Goal: Task Accomplishment & Management: Complete application form

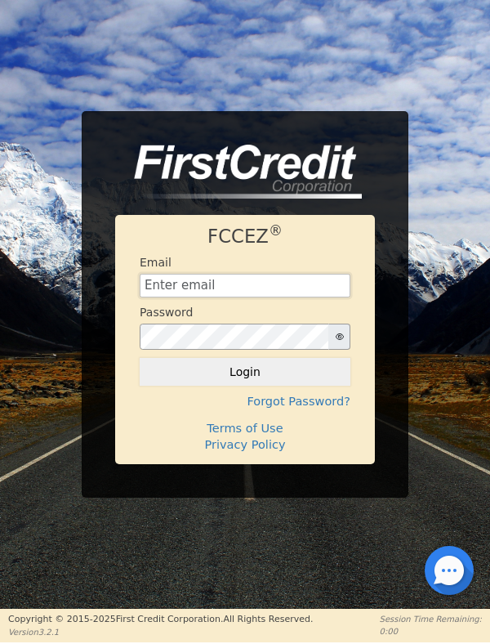
click at [199, 282] on input "text" at bounding box center [245, 286] width 211 height 25
type input "escritthd@gmail.com"
click at [140, 358] on button "Login" at bounding box center [245, 372] width 211 height 28
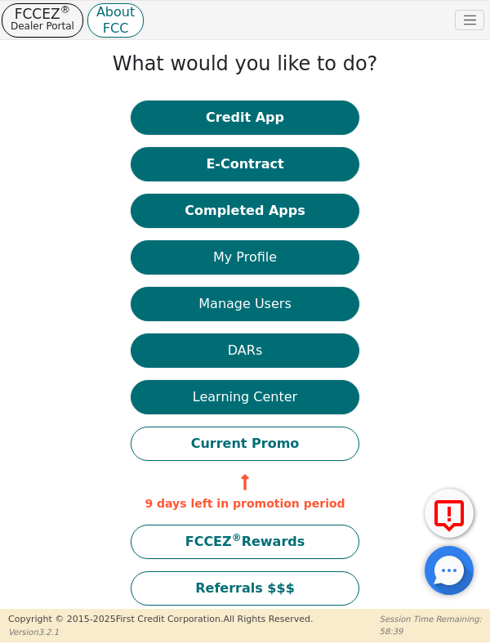
click at [252, 119] on button "Credit App" at bounding box center [245, 118] width 229 height 34
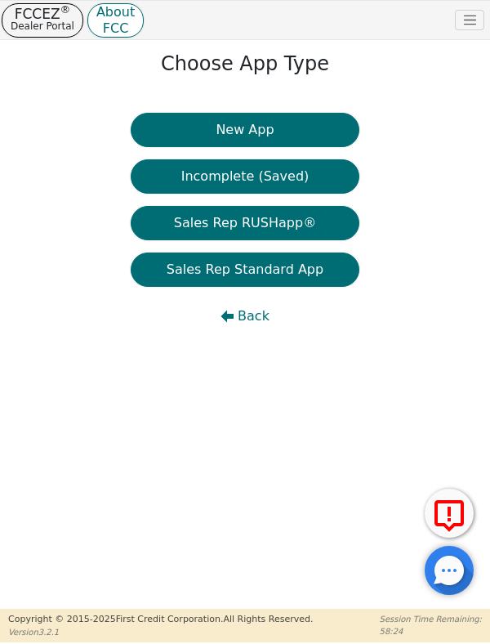
click at [269, 132] on button "New App" at bounding box center [245, 130] width 229 height 34
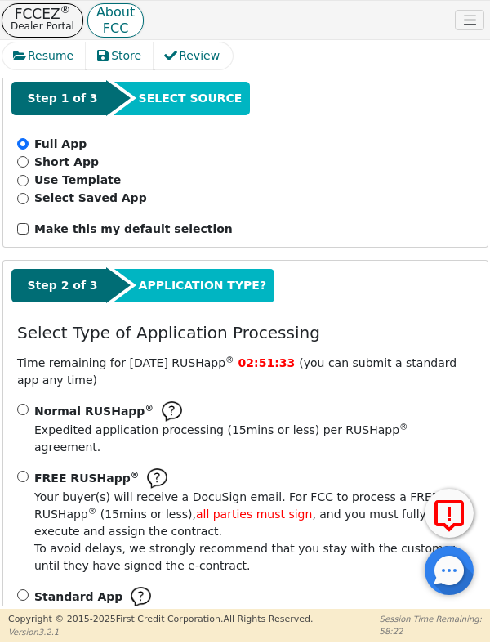
scroll to position [184, 0]
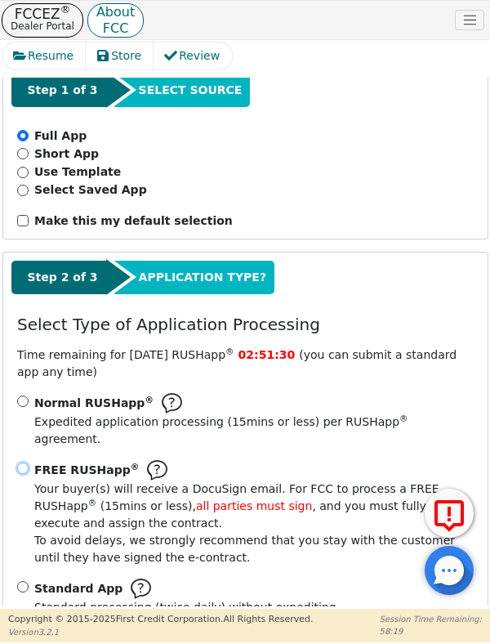
click at [25, 463] on input "FREE RUSHapp ® Your buyer(s) will receive a DocuSign email. For FCC to process …" at bounding box center [22, 468] width 11 height 11
radio input "true"
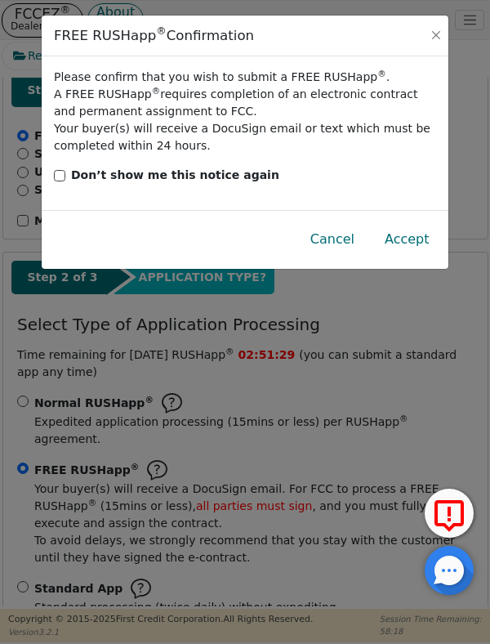
click at [420, 246] on button "Accept" at bounding box center [407, 240] width 71 height 38
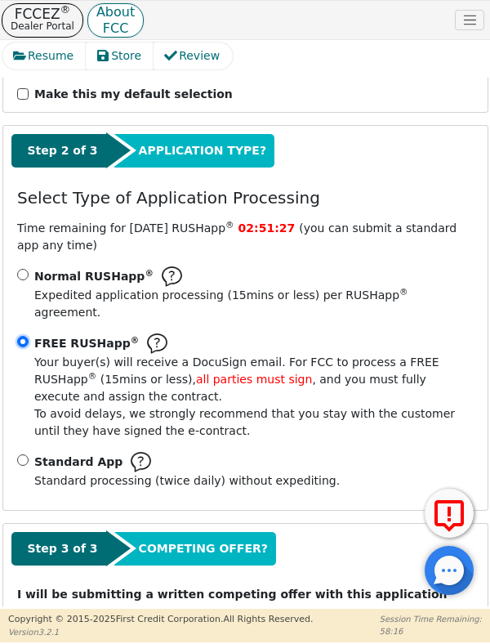
scroll to position [324, 0]
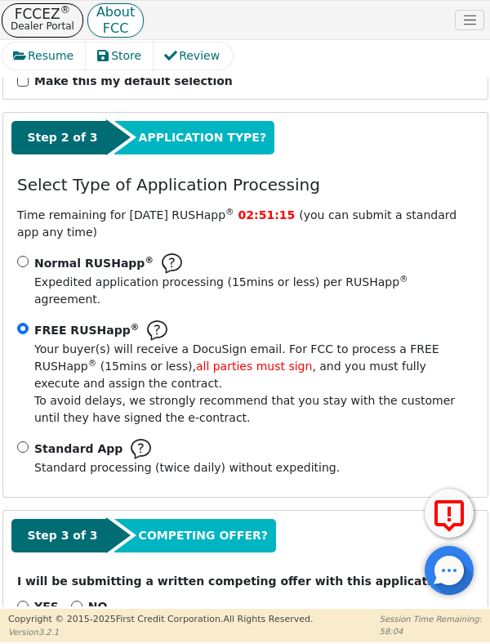
click at [78, 598] on div "NO" at bounding box center [89, 606] width 37 height 17
click at [76, 601] on input "NO" at bounding box center [76, 606] width 11 height 11
radio input "true"
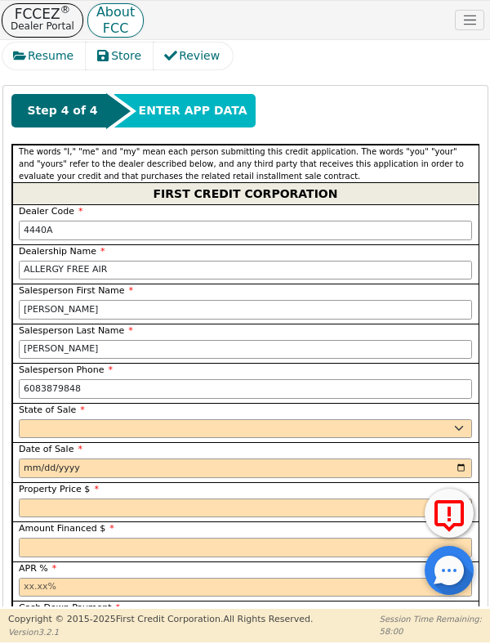
scroll to position [887, 0]
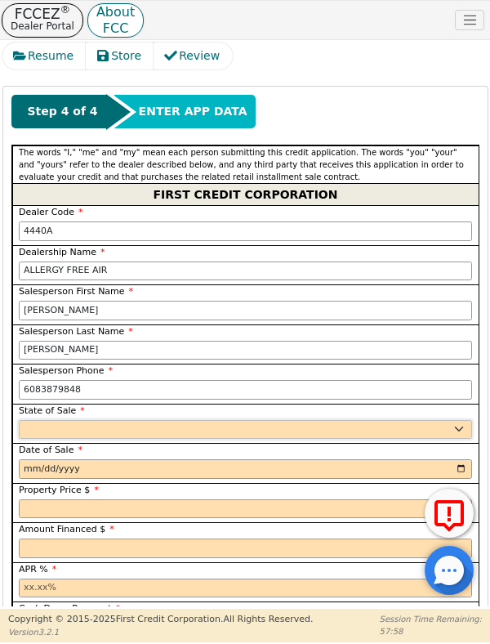
click at [448, 420] on select "AK AL AR AZ CA CO CT DC DE FL GA HI IA ID IL IN KS KY LA MA MD ME MI MN MO MS M…" at bounding box center [246, 430] width 454 height 20
select select "WI"
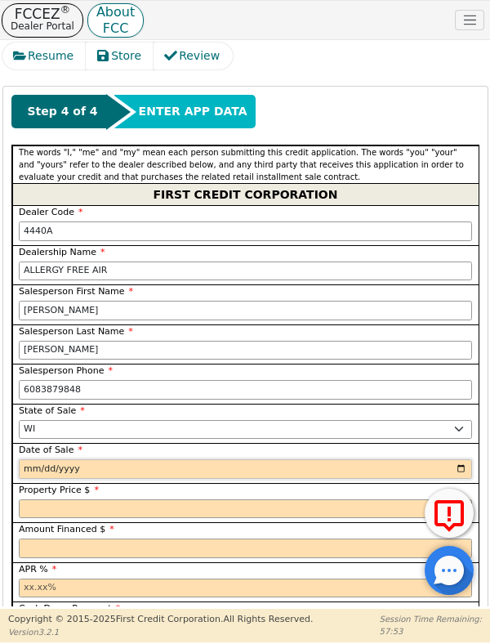
click at [197, 459] on input "date" at bounding box center [246, 469] width 454 height 20
type input "2025-08-23"
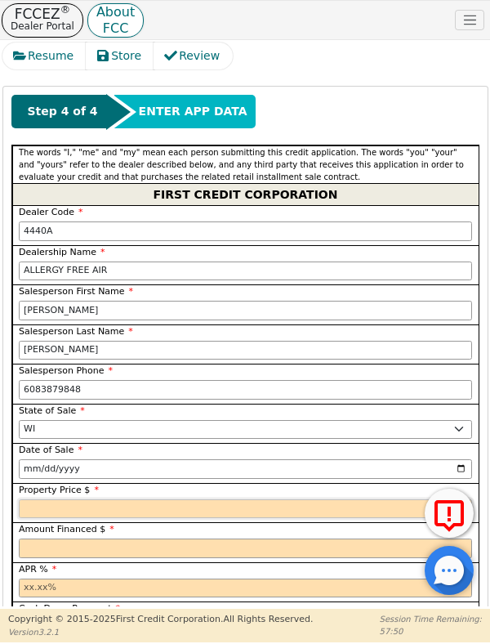
click at [165, 499] on input "text" at bounding box center [246, 509] width 454 height 20
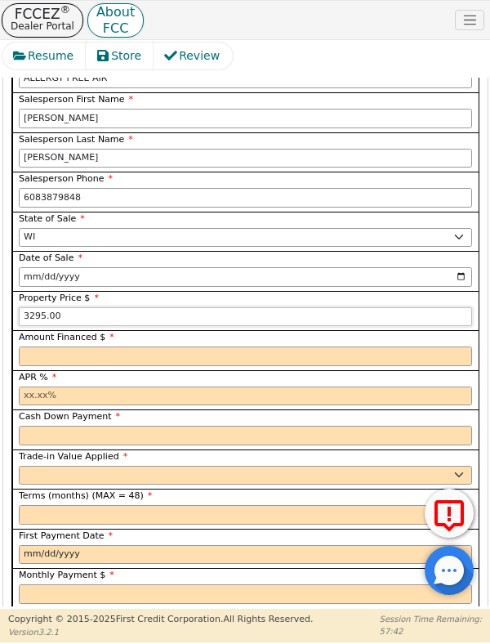
scroll to position [1137, 0]
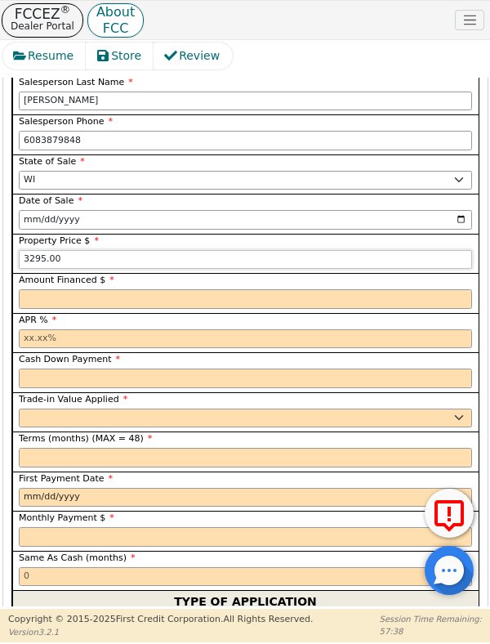
type input "3295.00"
click at [96, 289] on input "text" at bounding box center [246, 299] width 454 height 20
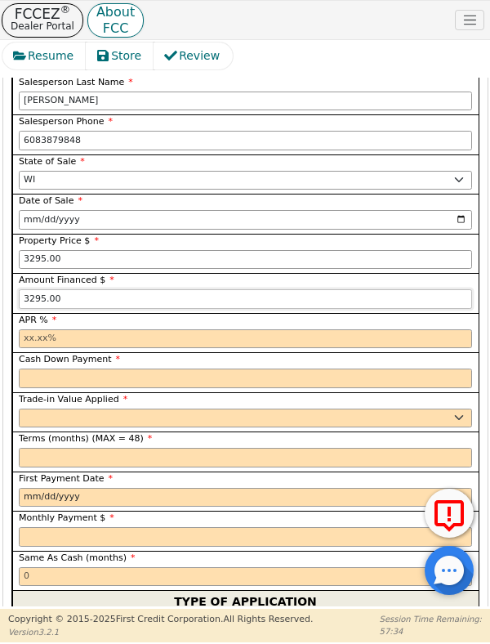
scroll to position [1194, 0]
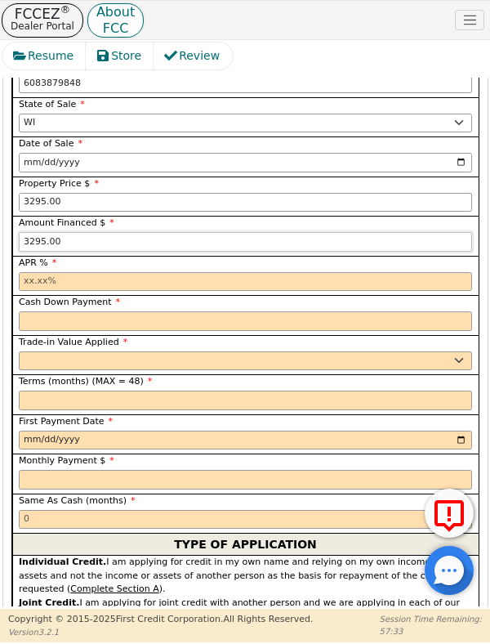
type input "3295.00"
click at [63, 272] on input "text" at bounding box center [246, 282] width 454 height 20
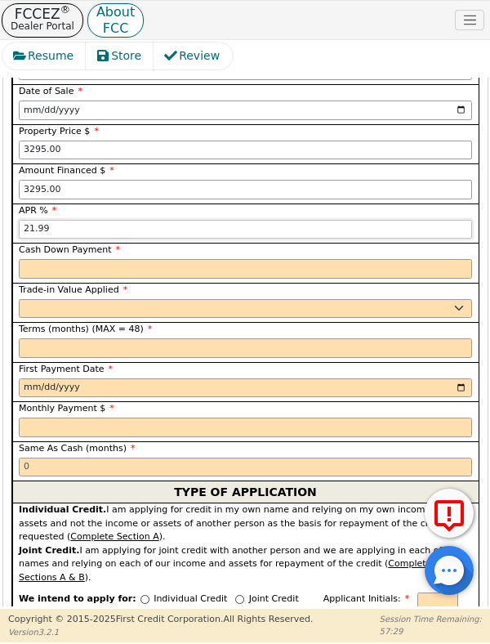
scroll to position [1254, 0]
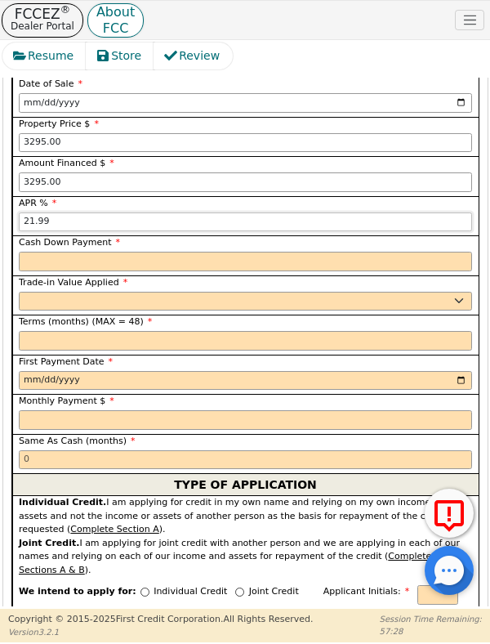
type input "21.99"
click at [407, 252] on input "text" at bounding box center [246, 262] width 454 height 20
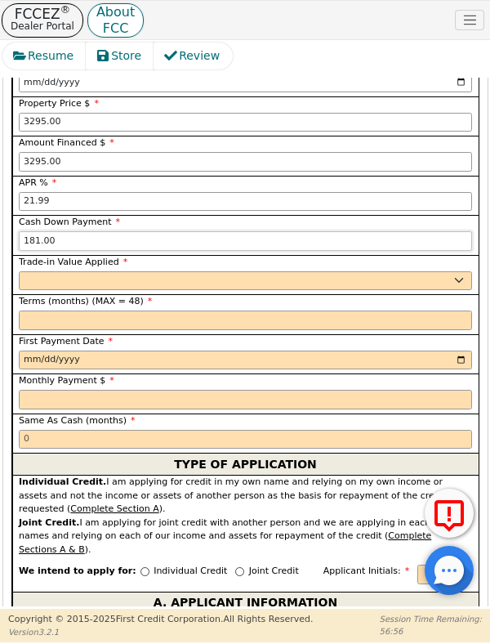
scroll to position [1281, 0]
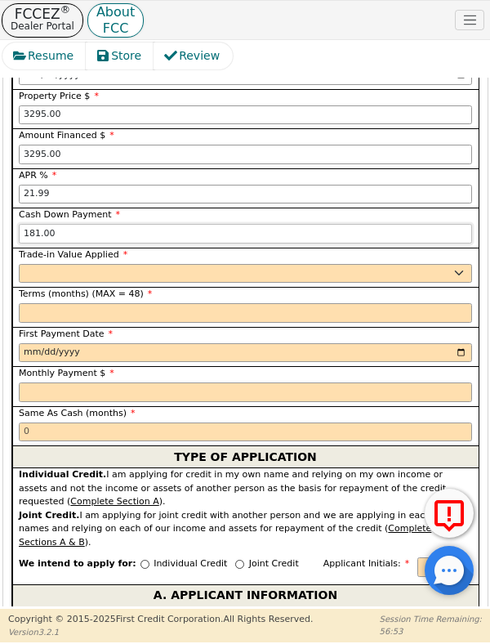
type input "181.00"
click at [136, 264] on select "Yes No" at bounding box center [246, 274] width 454 height 20
select select "y"
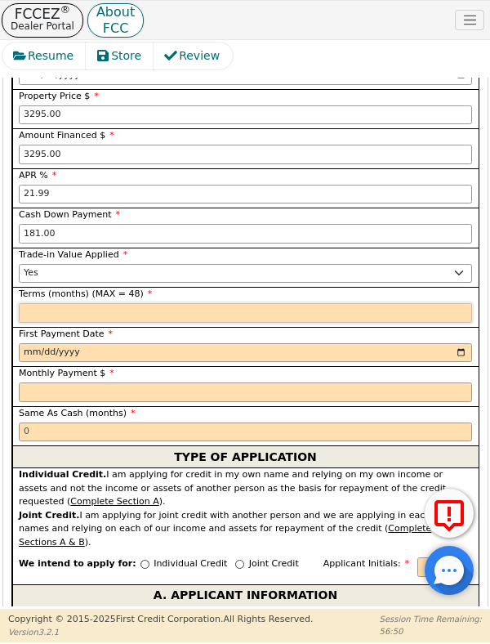
click at [122, 303] on input "text" at bounding box center [246, 313] width 454 height 20
type input "4"
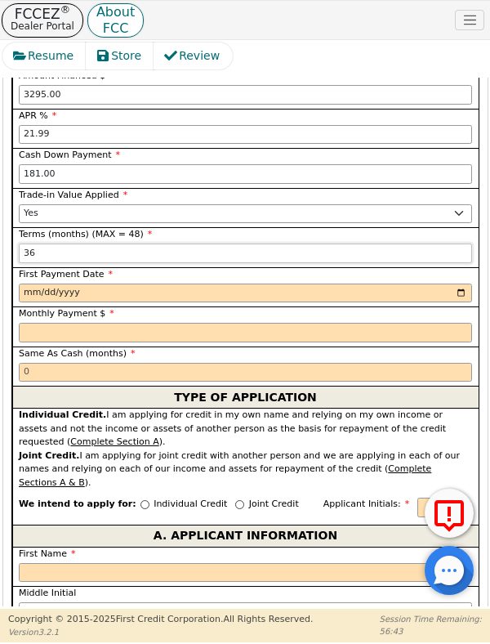
scroll to position [1341, 0]
type input "36"
click at [118, 284] on input "date" at bounding box center [246, 294] width 454 height 20
type input "2025-09-23"
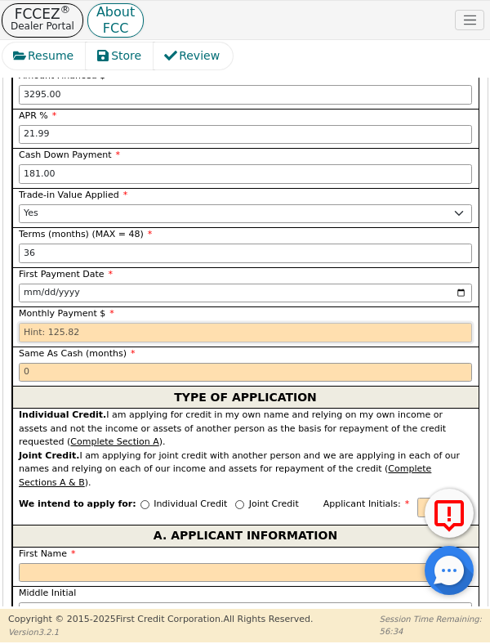
click at [105, 323] on input "text" at bounding box center [246, 333] width 454 height 20
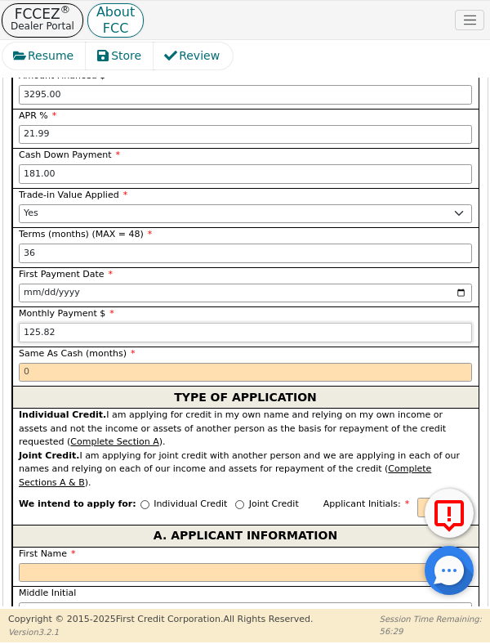
scroll to position [1424, 0]
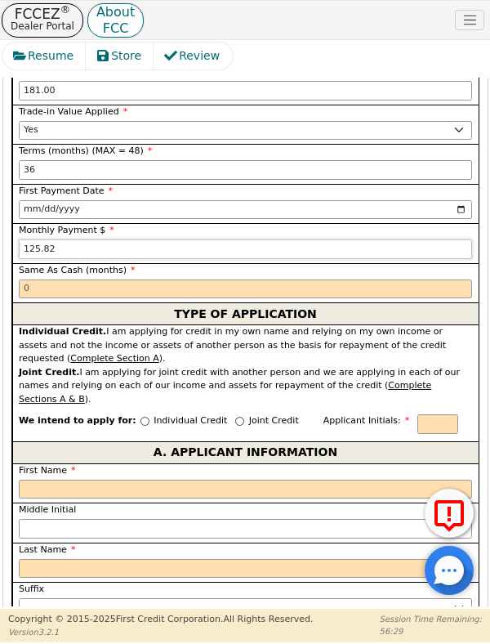
type input "125.82"
click at [87, 279] on input "text" at bounding box center [246, 289] width 454 height 20
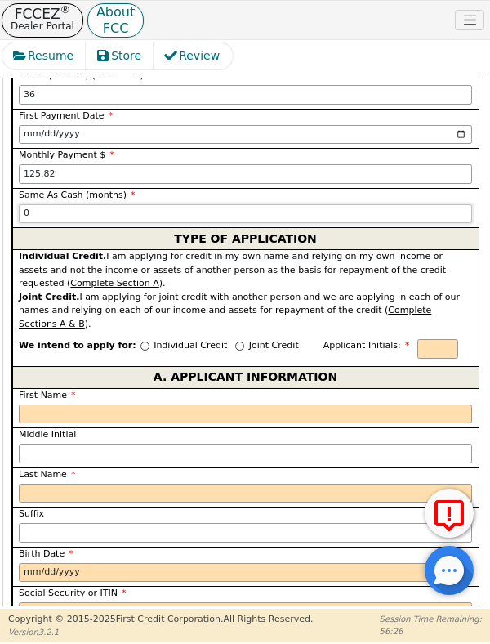
scroll to position [1504, 0]
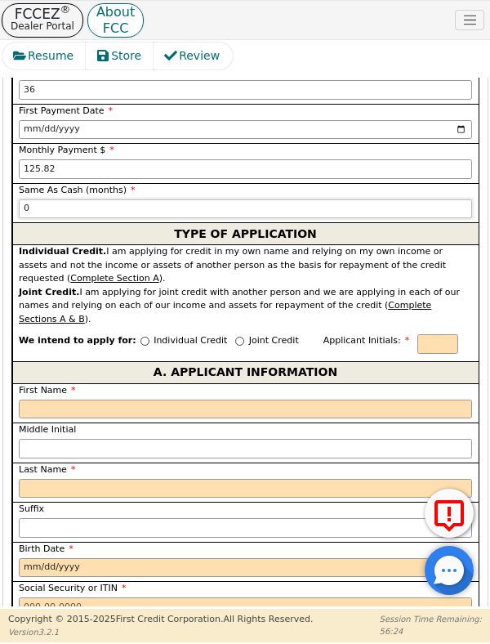
type input "0"
click at [141, 337] on input "Individual Credit" at bounding box center [145, 341] width 9 height 9
radio input "true"
click at [418, 334] on input "text" at bounding box center [438, 344] width 41 height 20
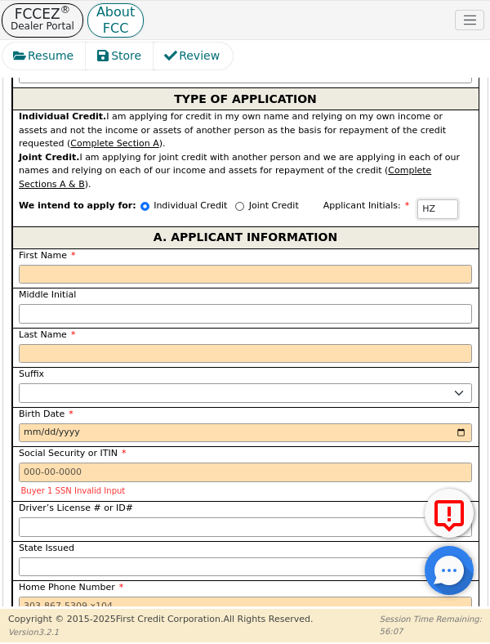
scroll to position [1648, 0]
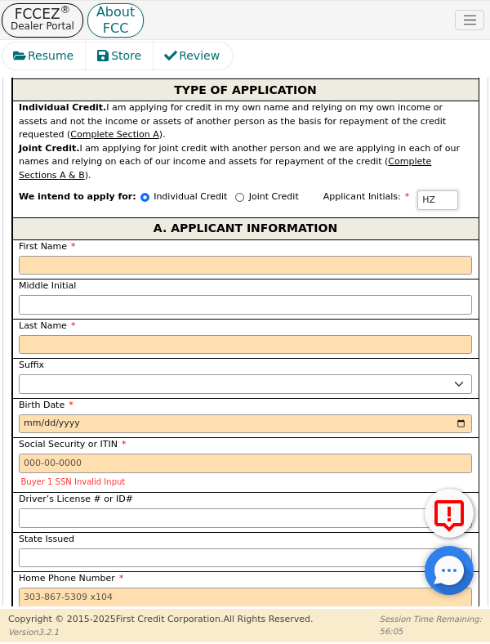
type input "HZ"
click at [56, 256] on input "First Name" at bounding box center [246, 266] width 454 height 20
type input "H"
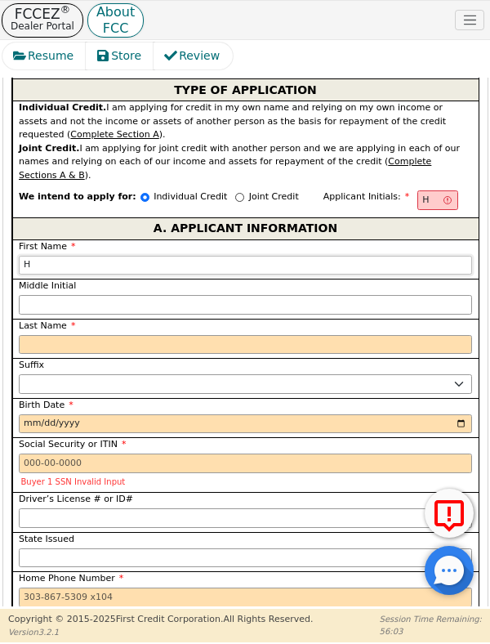
type input "He"
type input "Hea"
type input "Heat"
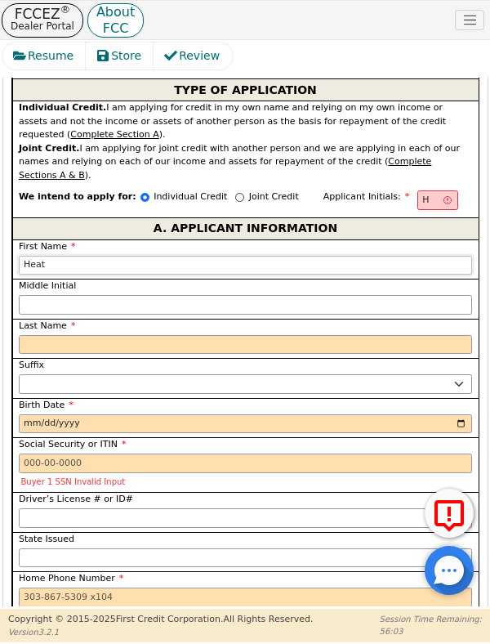
type input "Heat"
type input "Heath"
type input "Heathe"
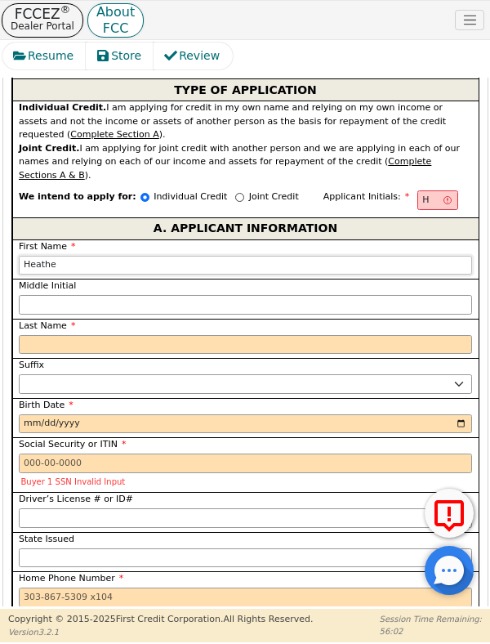
type input "Heather"
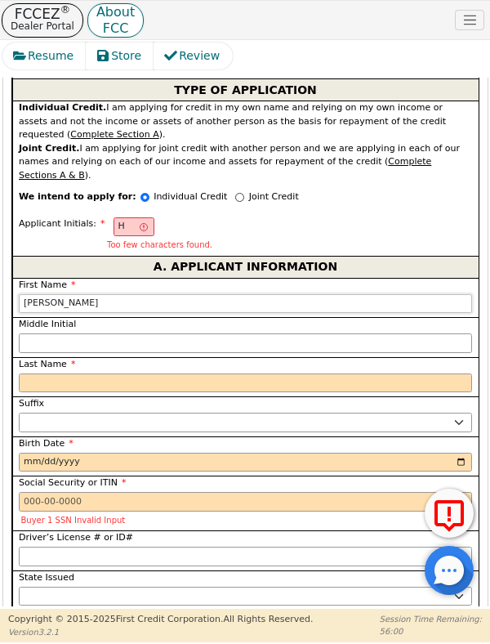
type input "Heather"
click at [38, 333] on input "Middle Initial" at bounding box center [246, 343] width 454 height 20
click at [121, 217] on input "H" at bounding box center [134, 227] width 41 height 20
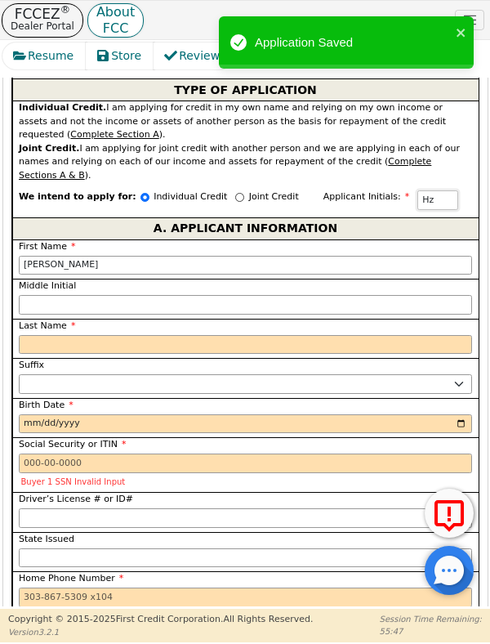
type input "Hz"
click at [30, 335] on input "Last Name" at bounding box center [246, 345] width 454 height 20
click at [32, 335] on input "Last Name" at bounding box center [246, 345] width 454 height 20
type input "Z"
type input "HZ"
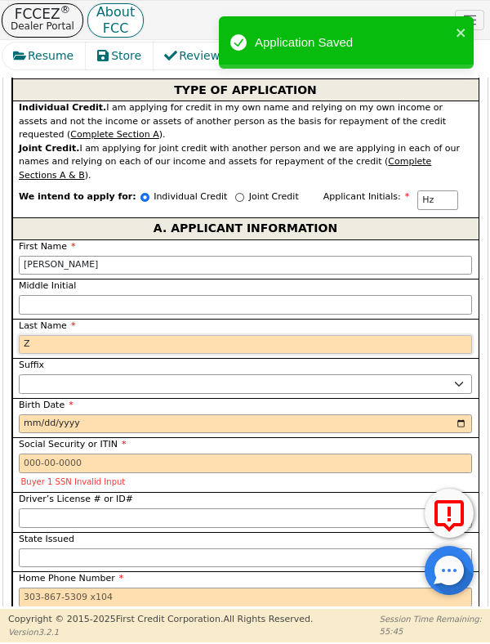
type input "Heather Z"
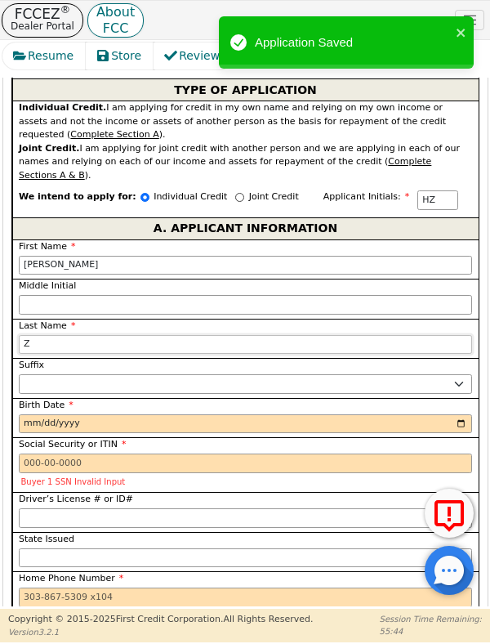
type input "Zi"
type input "Heather Zi"
type input "Zie"
type input "Heather Zie"
type input "Zier"
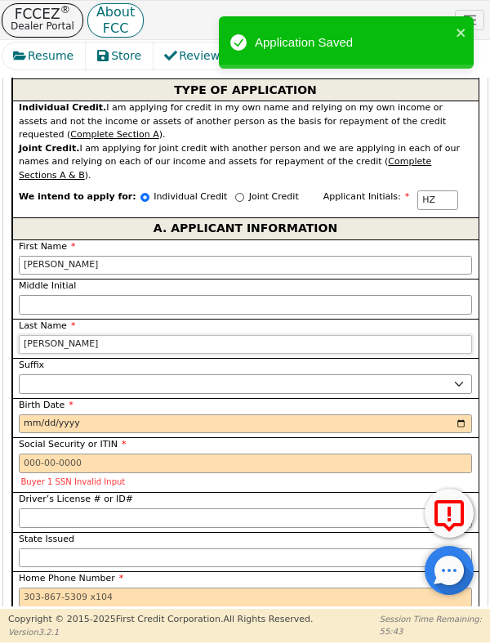
type input "Heather Zier"
type input "Zierf"
type input "Heather Zierf"
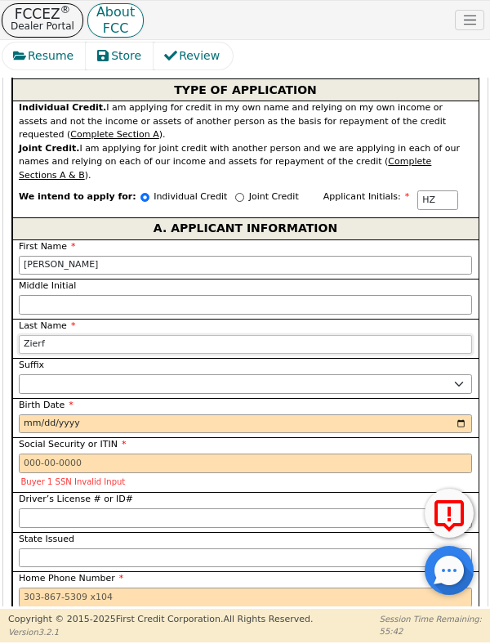
type input "Zierfu"
type input "Heather Zierfu"
type input "Zierfus"
type input "Heather Zierfus"
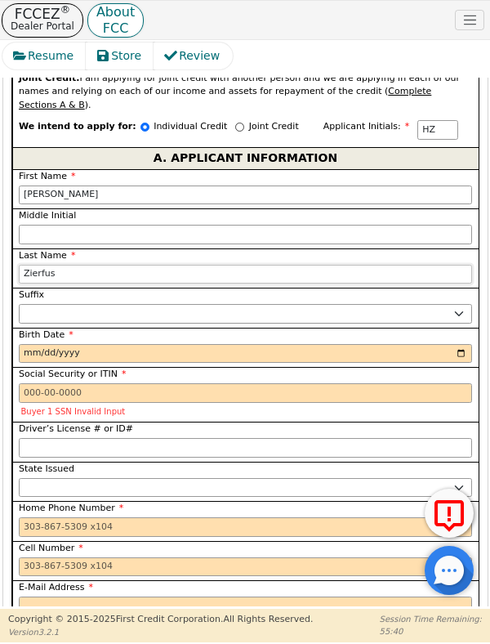
scroll to position [1758, 0]
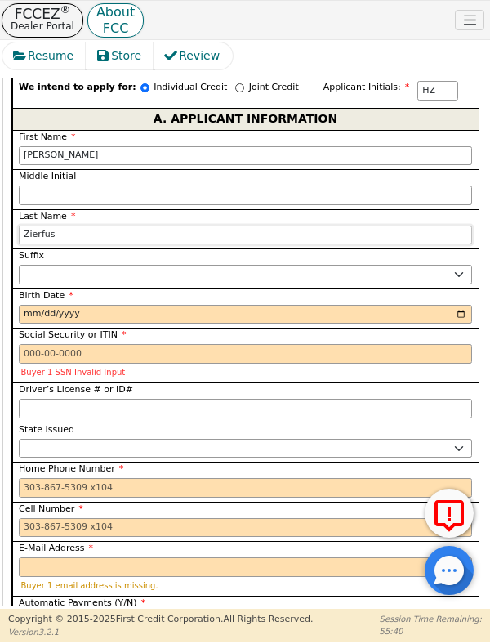
type input "Zierfus"
click at [75, 305] on input "Birth Date" at bounding box center [246, 315] width 454 height 20
type input "1977-08-20"
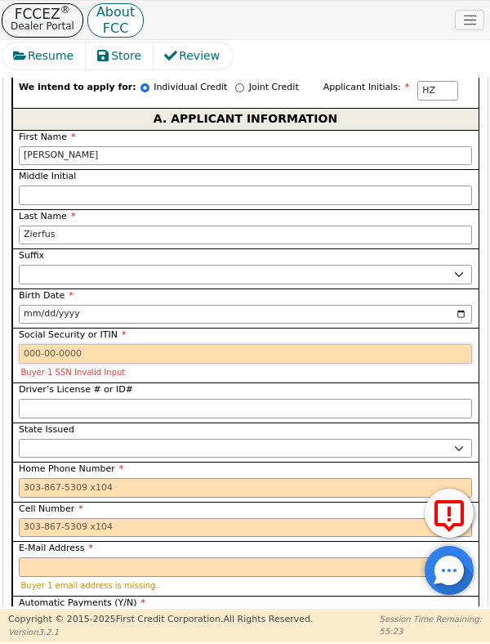
click at [32, 344] on input "Social Security or ITIN" at bounding box center [246, 354] width 454 height 20
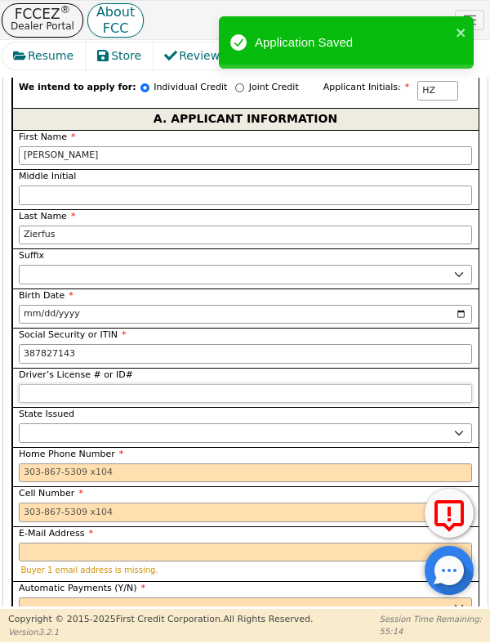
click at [46, 384] on input "Driver’s License # or ID#" at bounding box center [246, 394] width 454 height 20
type input "***-**-7143"
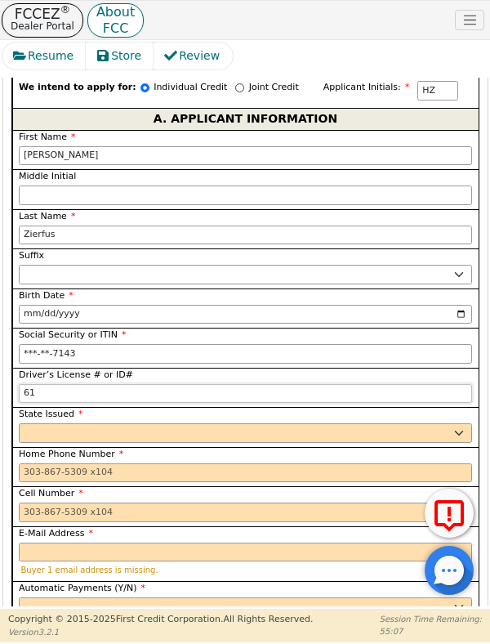
type input "6"
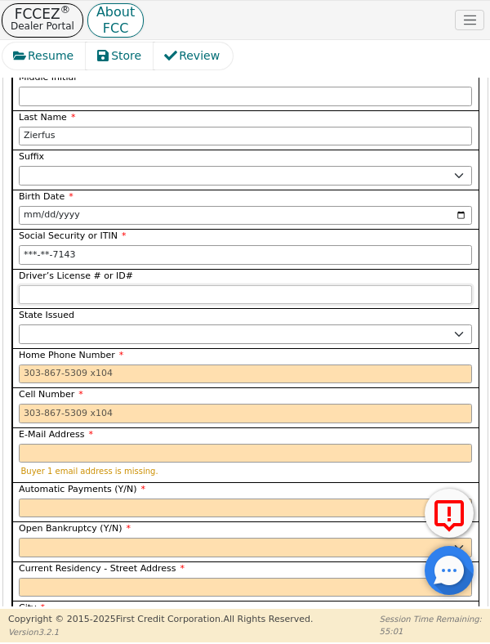
scroll to position [1864, 0]
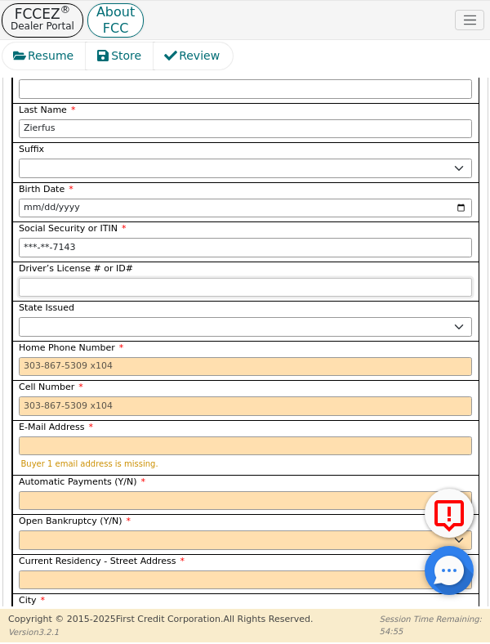
click at [47, 278] on input "Driver’s License # or ID#" at bounding box center [246, 288] width 454 height 20
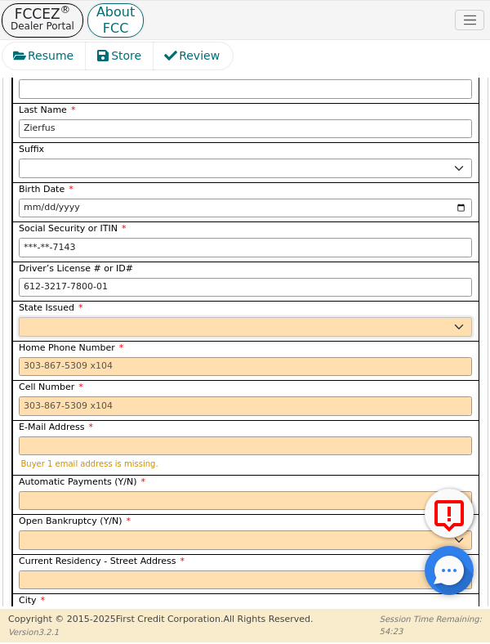
click at [463, 317] on select "AK AL AR AZ CA CO CT DC DE FL GA HI IA ID IL IN KS KY LA MA MD ME MI MN MO MS M…" at bounding box center [246, 327] width 454 height 20
type input "**********"
select select "WI"
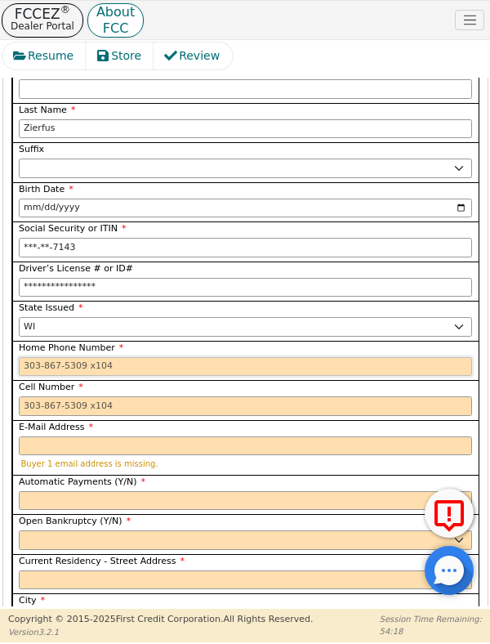
click at [122, 357] on input "Home Phone Number" at bounding box center [246, 367] width 454 height 20
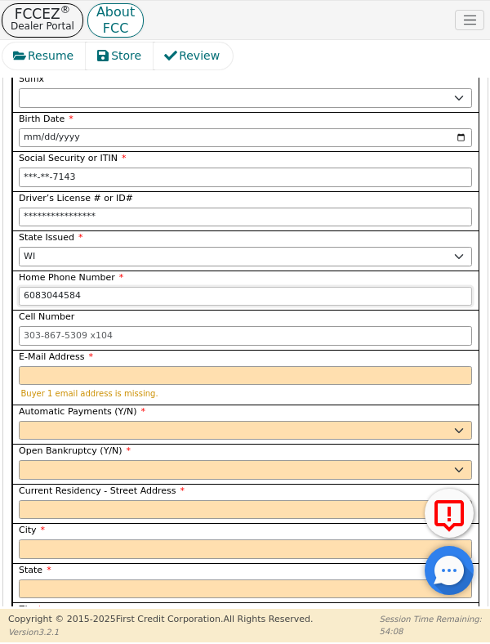
scroll to position [1936, 0]
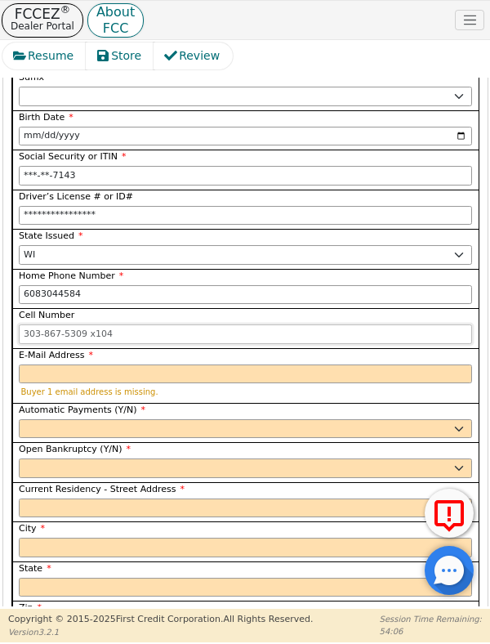
click at [40, 324] on input "Cell Number" at bounding box center [246, 334] width 454 height 20
type input "608-304-4584"
click at [38, 364] on input "E-Mail Address" at bounding box center [246, 374] width 454 height 20
type input "608-304-4584"
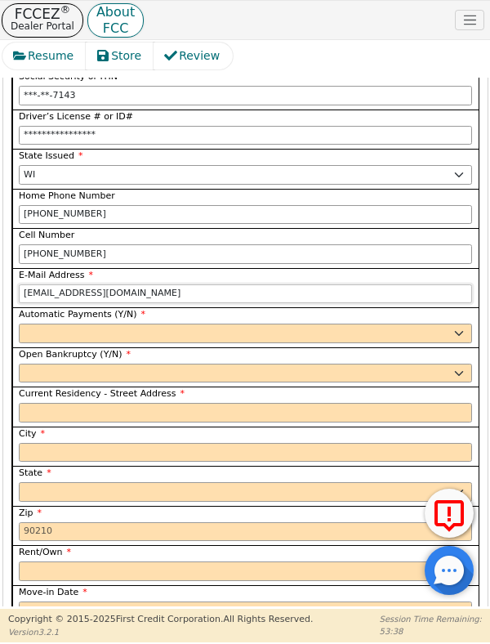
scroll to position [2028, 0]
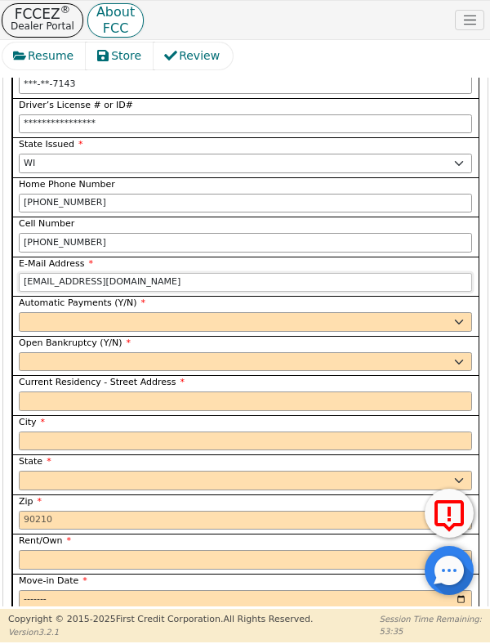
type input "zierfush8@gmail.com"
click at [454, 312] on select "Yes No" at bounding box center [246, 322] width 454 height 20
select select "y"
type input "Heather Zierfus"
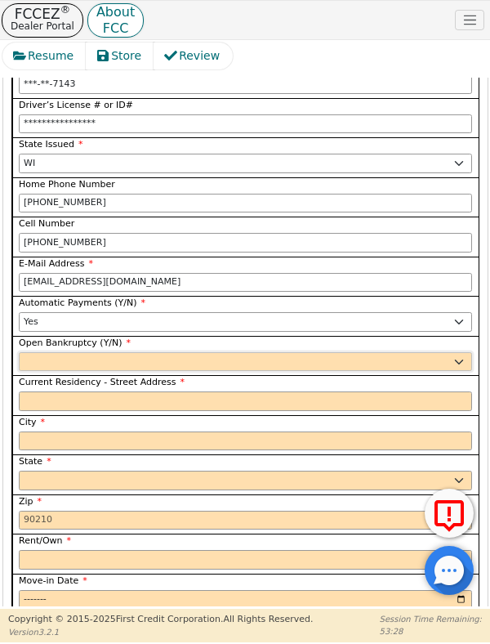
click at [453, 352] on select "Yes No" at bounding box center [246, 362] width 454 height 20
select select "n"
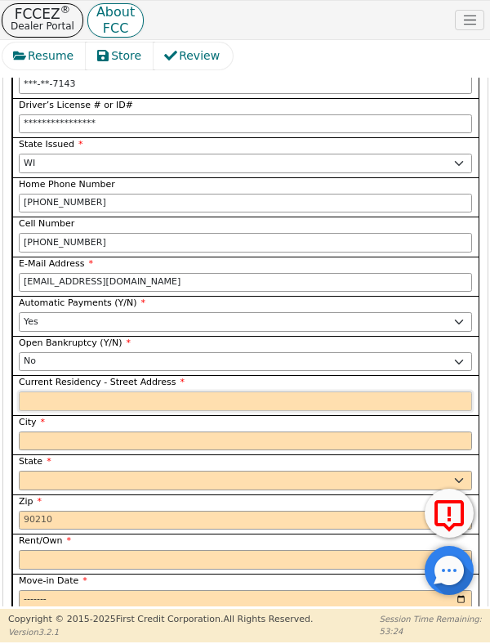
click at [42, 391] on input "Current Residency - Street Address" at bounding box center [246, 401] width 454 height 20
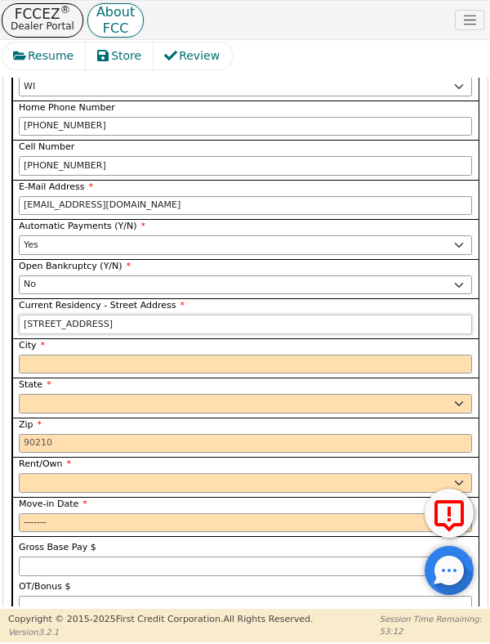
scroll to position [2119, 0]
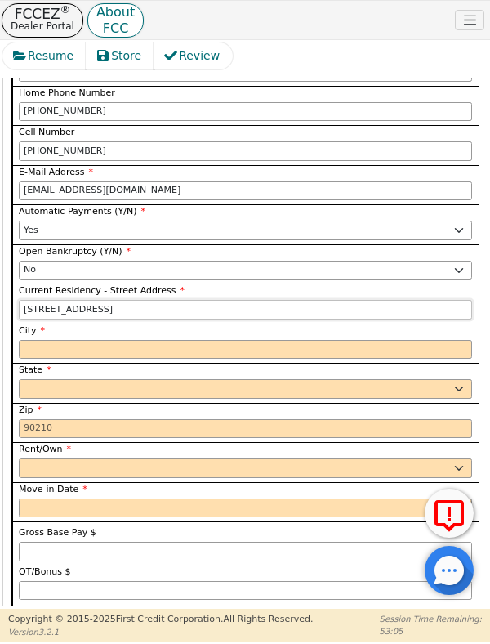
type input "1900 7th St S Apt 207"
click at [38, 340] on input "City" at bounding box center [246, 350] width 454 height 20
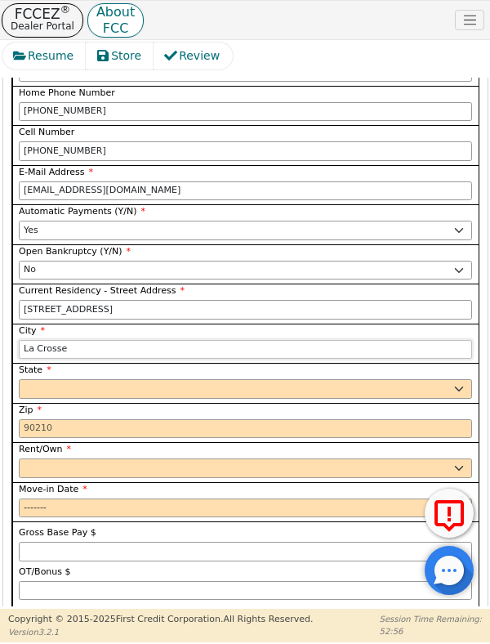
type input "La Crosse"
click at [81, 379] on select "AK AL AR AZ CA CO CT DC DE FL GA HI IA ID IL IN KS KY LA MA MD ME MI MN MO MS M…" at bounding box center [246, 389] width 454 height 20
select select "WI"
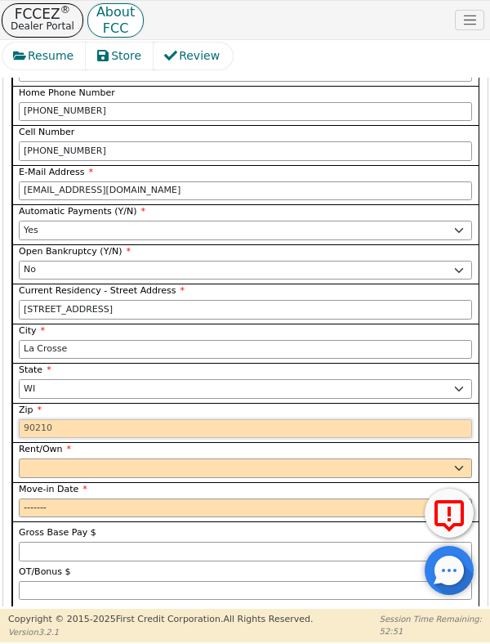
click at [67, 419] on input "Zip" at bounding box center [246, 429] width 454 height 20
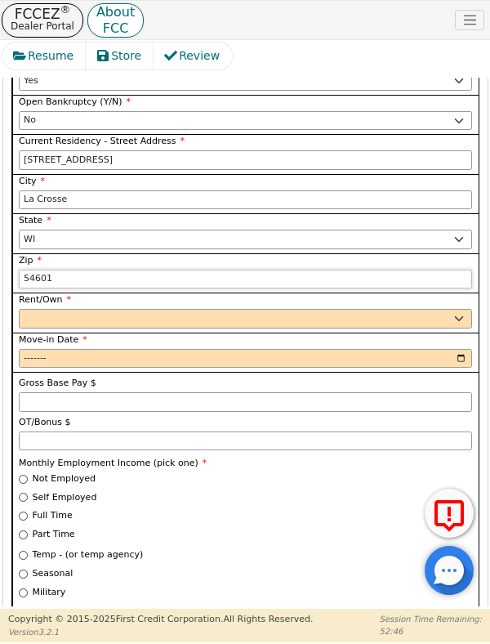
scroll to position [2269, 0]
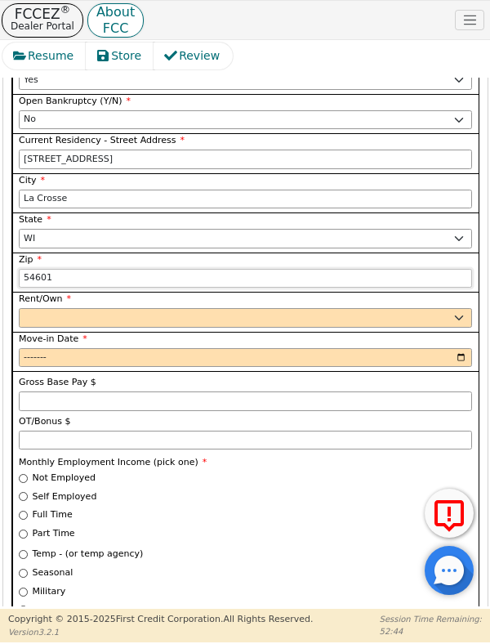
type input "54601"
click at [456, 308] on select "Rent Own" at bounding box center [246, 318] width 454 height 20
select select "Rent"
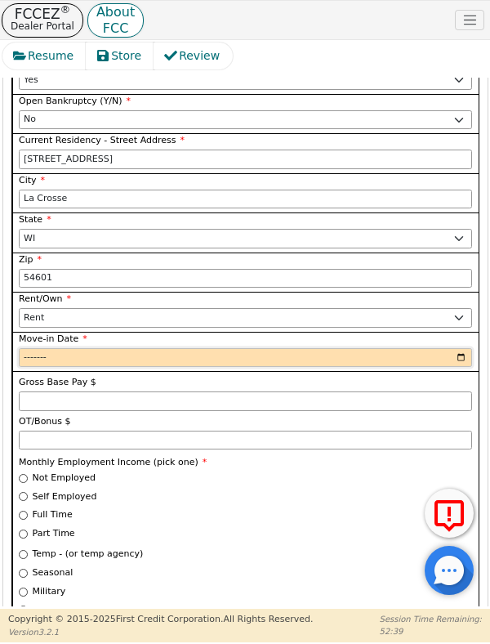
click at [111, 348] on input "Move-in Date" at bounding box center [246, 358] width 454 height 20
type input "2022-12"
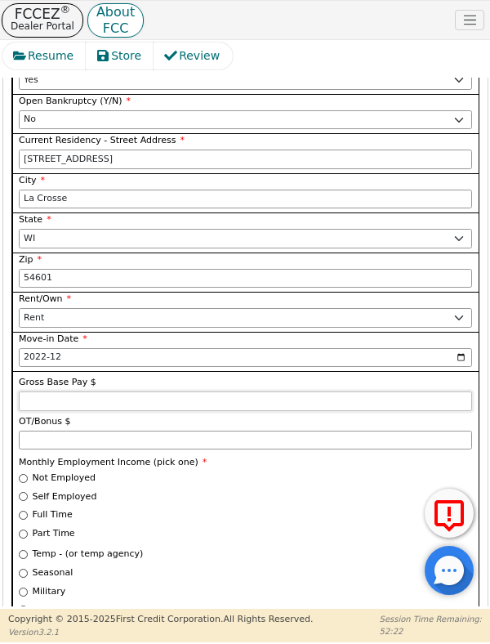
click at [35, 391] on input "Gross Base Pay $" at bounding box center [246, 401] width 454 height 20
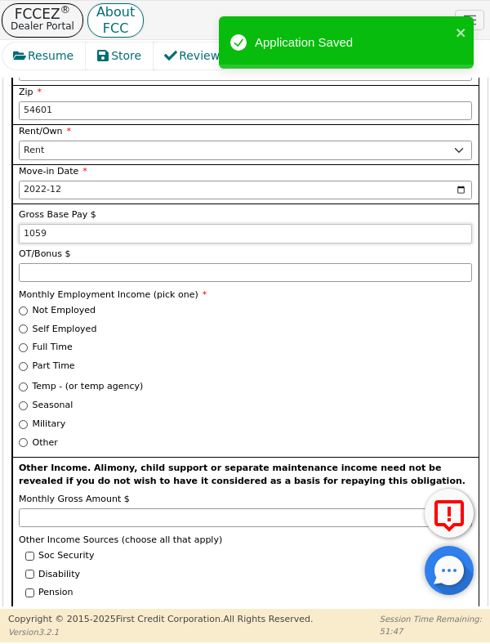
scroll to position [2454, 0]
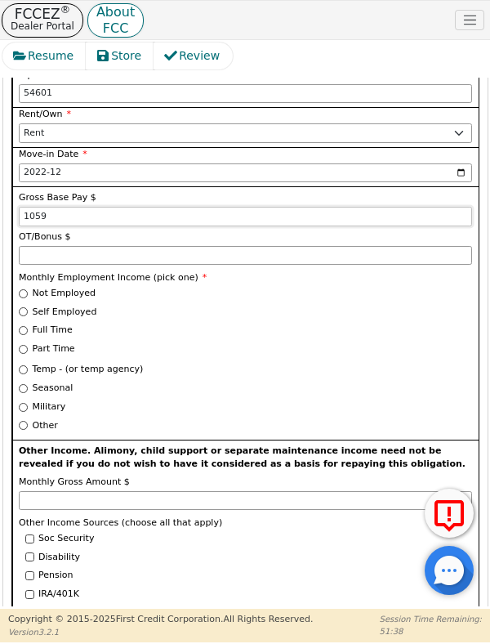
type input "1059"
click at [24, 421] on input "Other" at bounding box center [23, 425] width 9 height 9
radio input "true"
type input "1059.00"
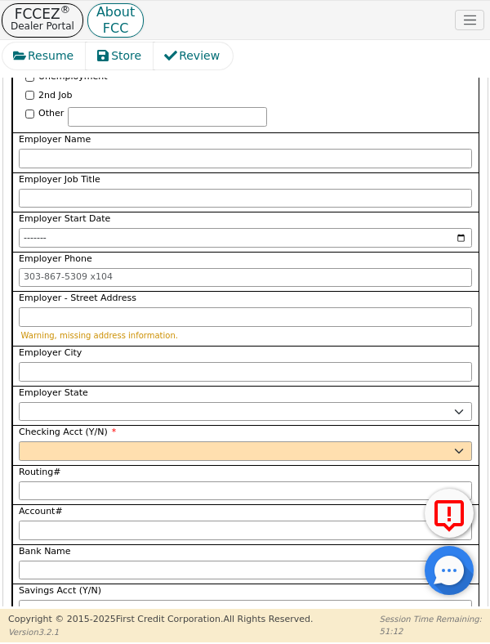
scroll to position [3032, 0]
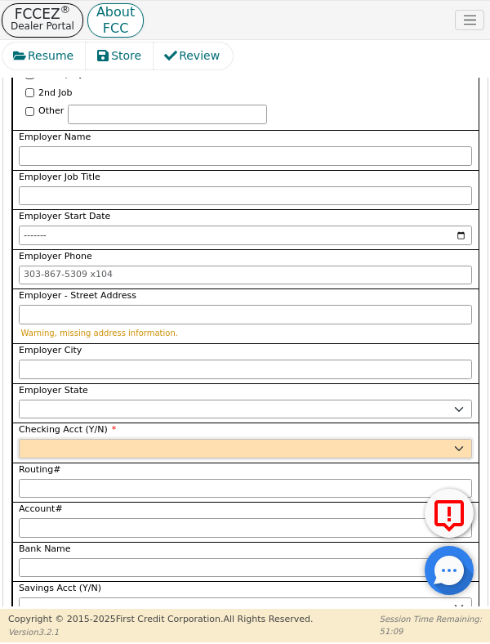
click at [459, 439] on select "Yes No" at bounding box center [246, 449] width 454 height 20
select select "y"
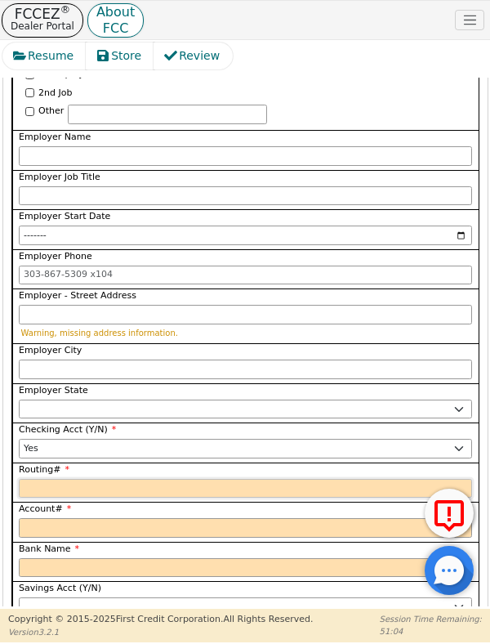
click at [72, 479] on input "Routing#" at bounding box center [246, 489] width 454 height 20
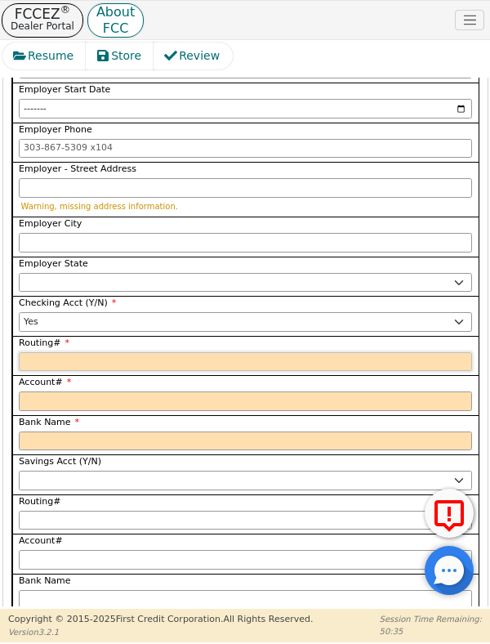
scroll to position [3171, 0]
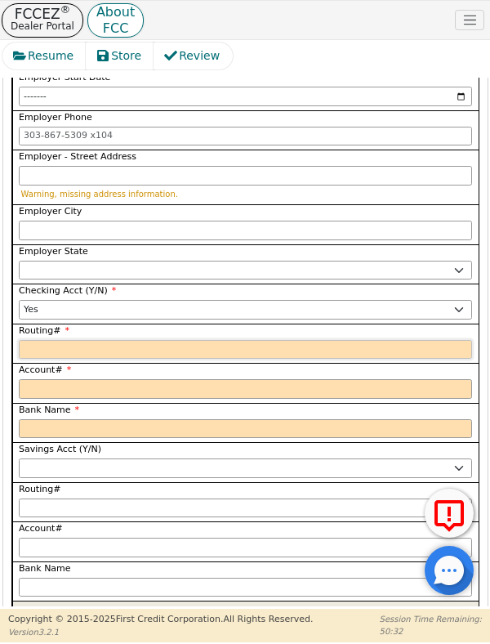
type input "0"
type input "*"
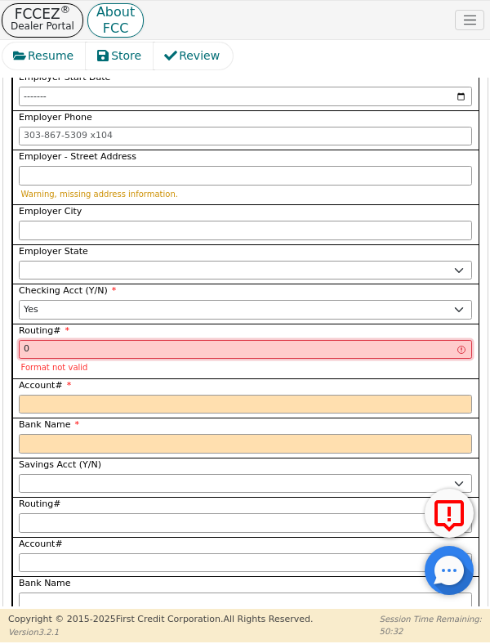
type input "04"
type input "**"
type input "044"
type input "***"
type input "0440"
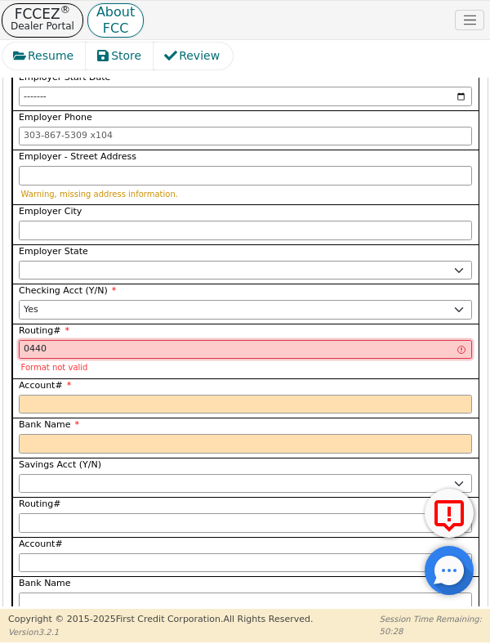
type input "****"
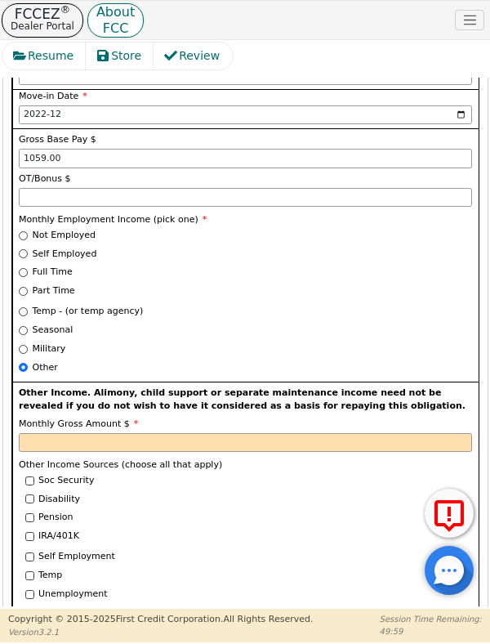
scroll to position [2504, 0]
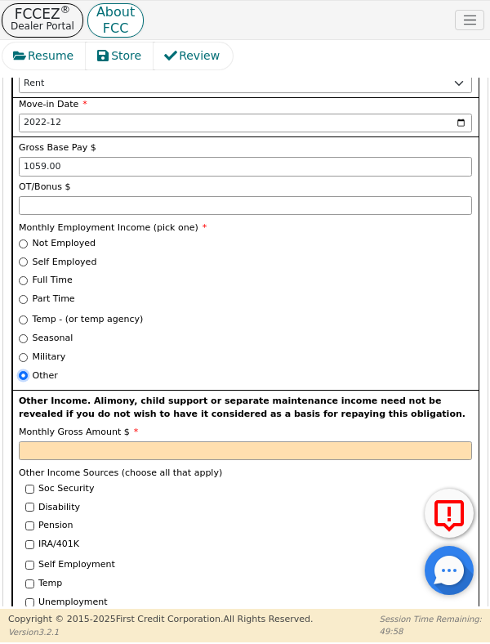
click at [19, 371] on input "Other" at bounding box center [23, 375] width 9 height 9
type input "****"
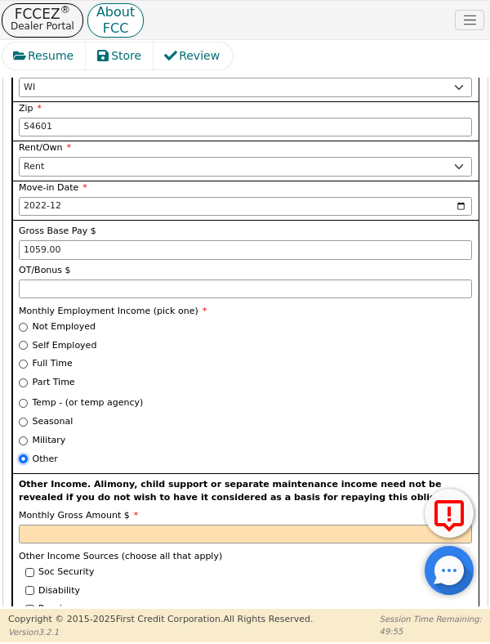
scroll to position [2418, 0]
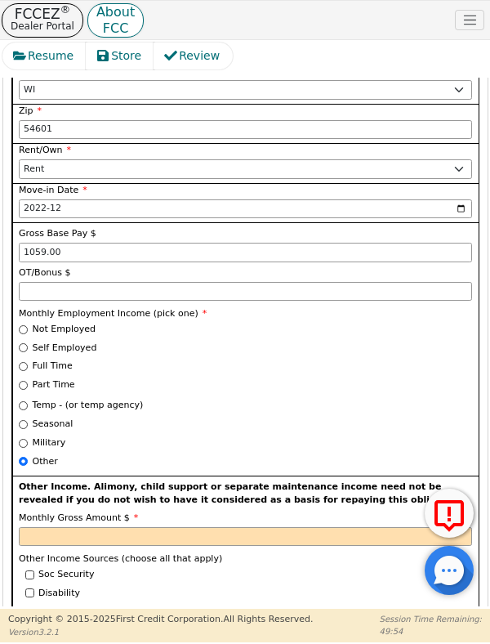
click at [285, 399] on div "Temp - (or temp agency)" at bounding box center [246, 406] width 454 height 14
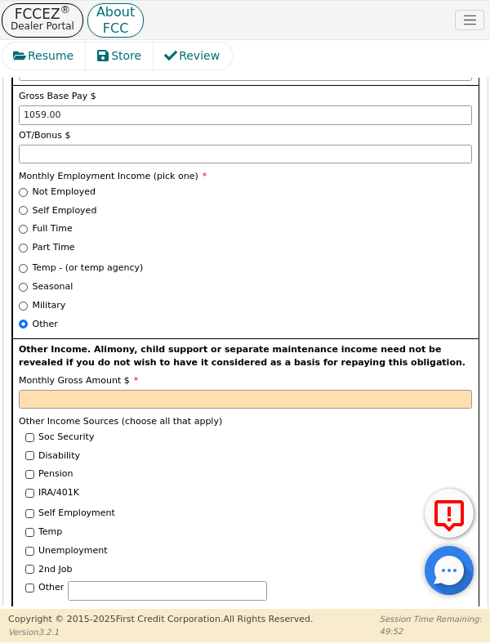
scroll to position [2583, 0]
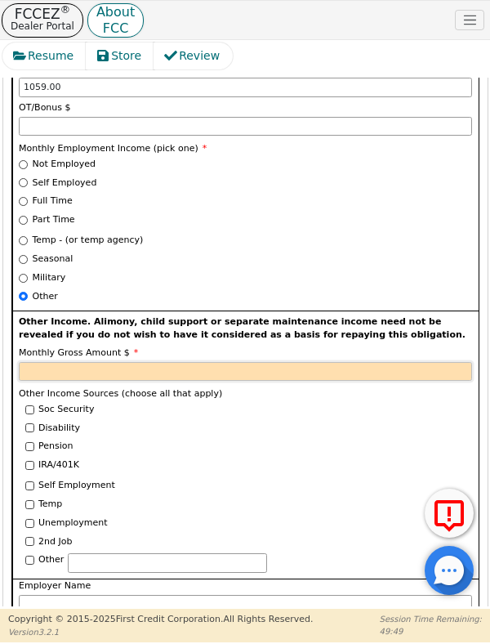
click at [57, 362] on input "Monthly Gross Amount $" at bounding box center [246, 372] width 454 height 20
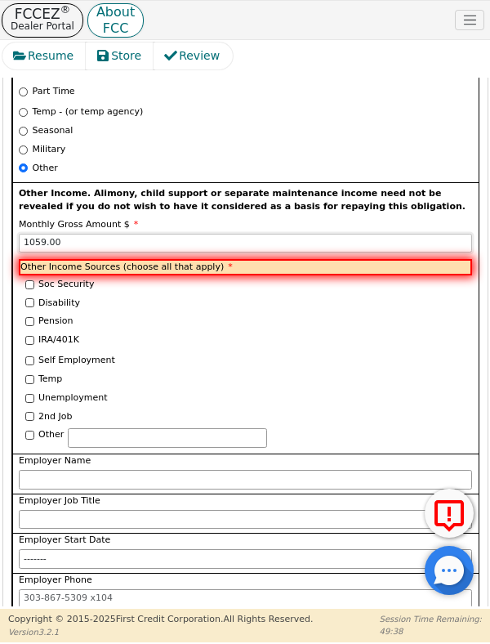
scroll to position [2712, 0]
type input "1059.00"
click at [53, 297] on label "Disability" at bounding box center [59, 304] width 42 height 14
click at [34, 298] on input "Disability" at bounding box center [29, 302] width 9 height 9
checkbox input "true"
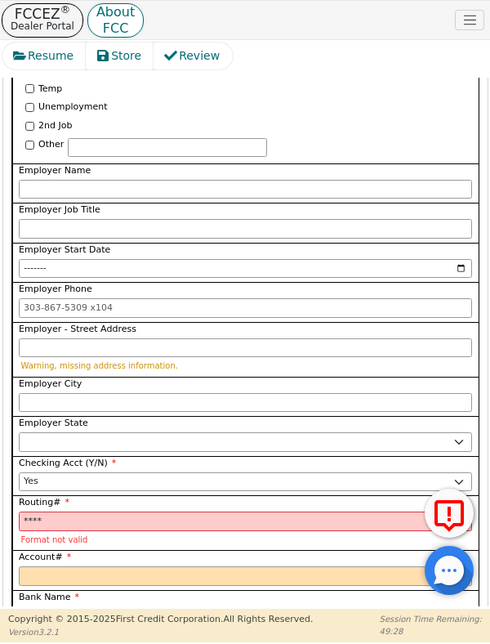
scroll to position [3023, 0]
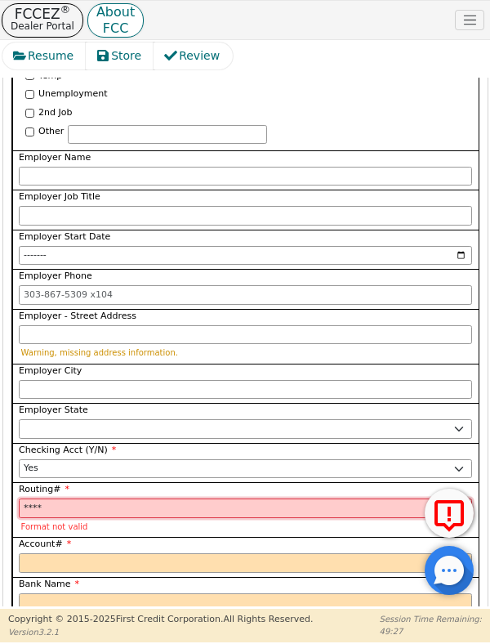
click at [66, 499] on input "****" at bounding box center [246, 509] width 454 height 20
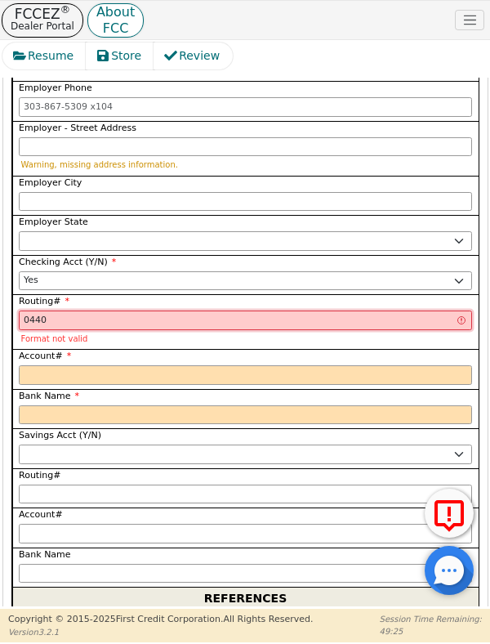
scroll to position [3221, 0]
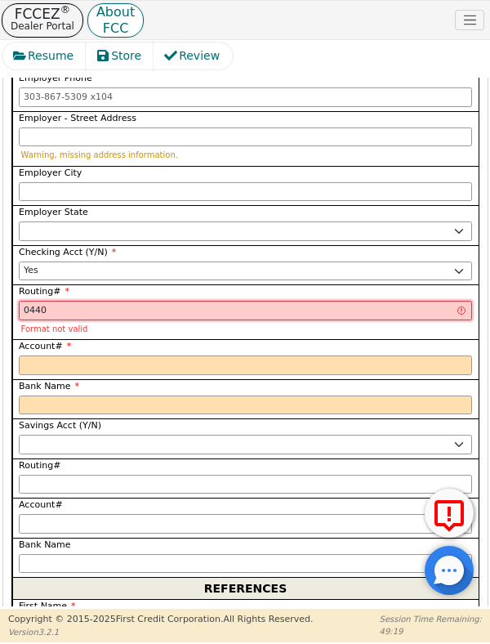
type input "04400"
type input "*****"
type input "044000"
type input "******"
type input "0440000"
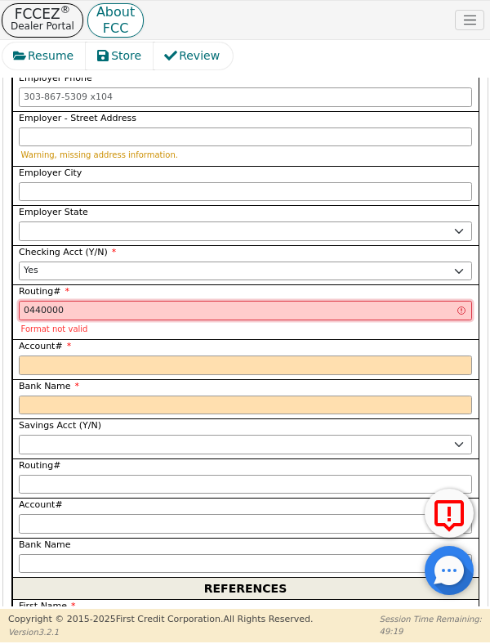
type input "*******"
type input "04400002"
type input "********"
type input "044000024"
type input "*********"
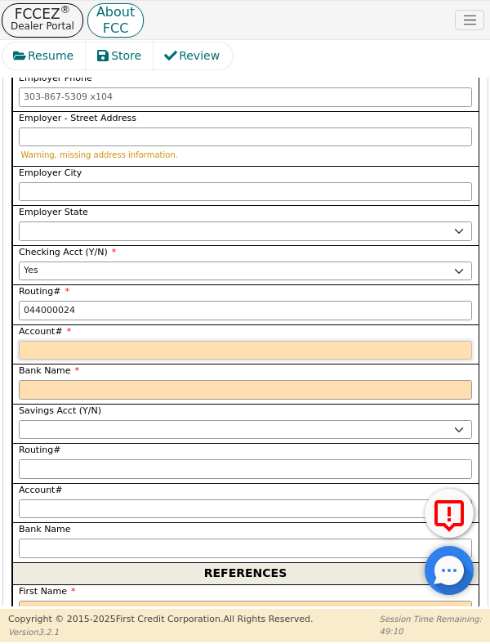
click at [68, 341] on input "Account#" at bounding box center [246, 351] width 454 height 20
type input "*********"
type input "0"
type input "*"
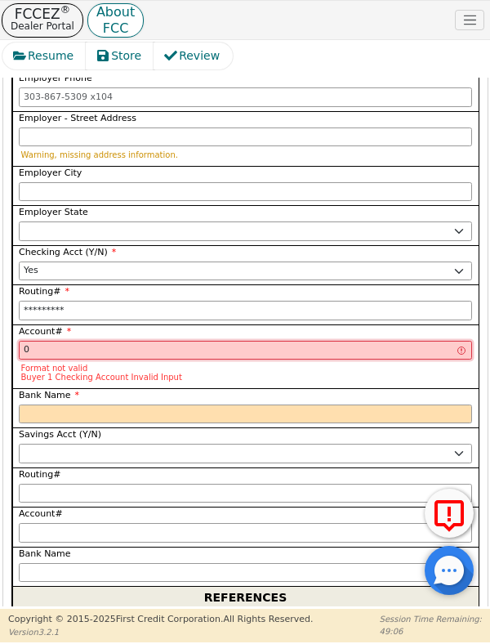
type input "02"
type input "**"
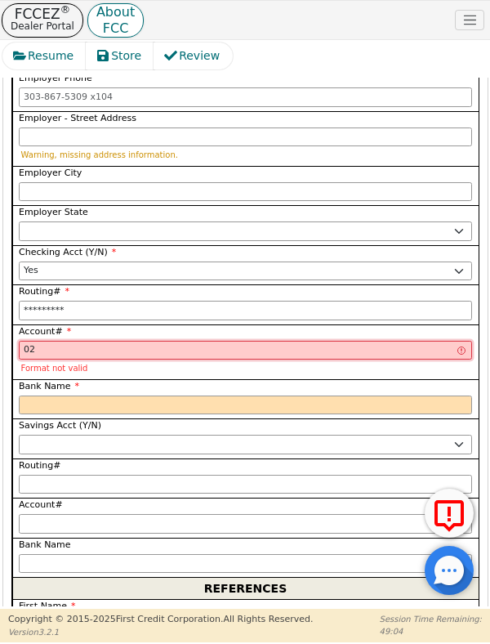
type input "026"
type input "***"
type input "0268"
type input "****"
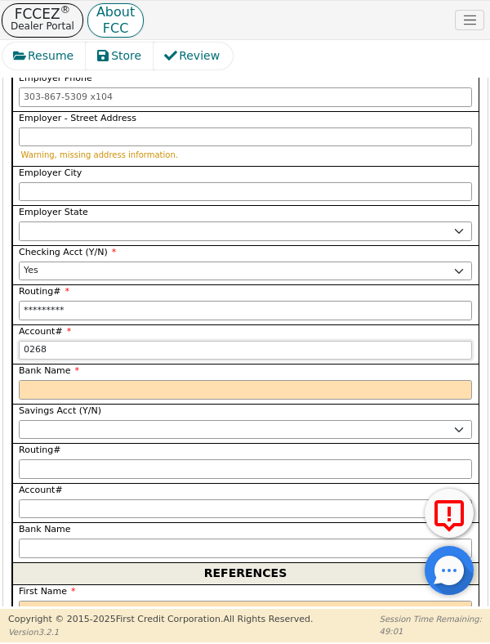
type input "02683"
type input "*****"
type input "026831"
type input "******"
type input "0268317"
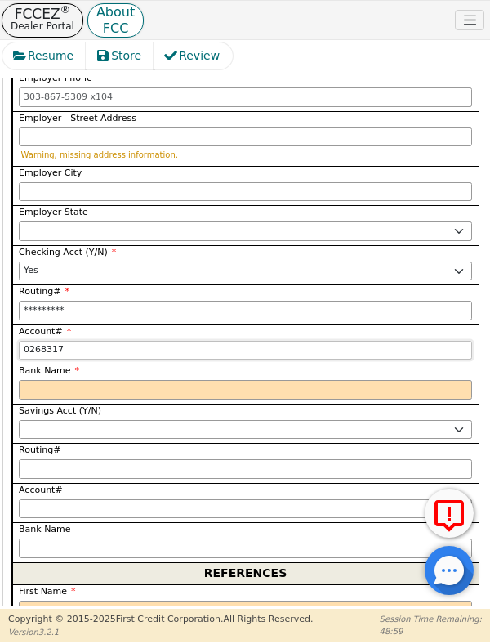
type input "*******"
type input "02683177"
type input "********"
type input "026831772"
type input "*********"
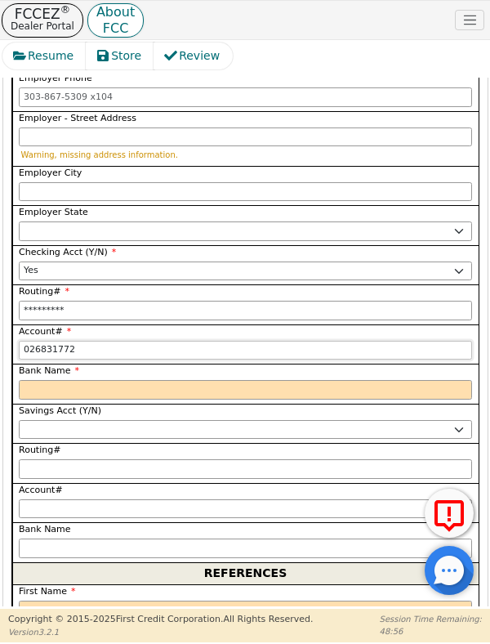
type input "0268317729"
type input "**********"
type input "02683177293"
type input "**********"
click at [46, 380] on input "Bank Name" at bounding box center [246, 390] width 454 height 20
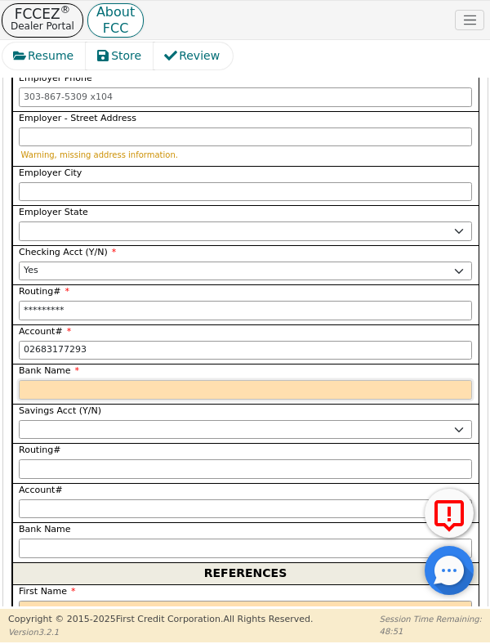
type input "**********"
type input "H"
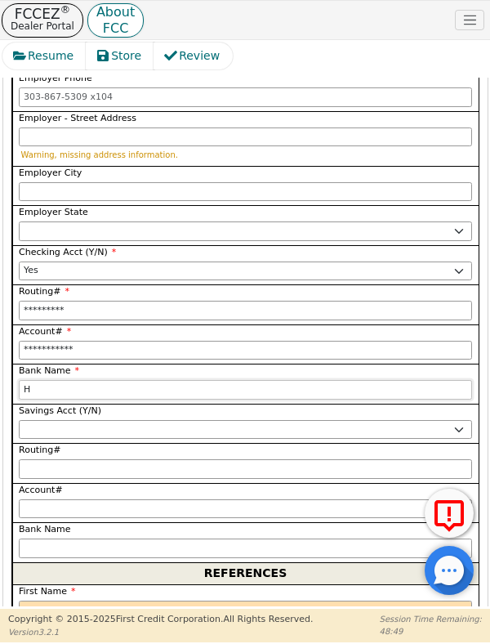
type input "Hu"
type input "Hun"
type input "Hunt"
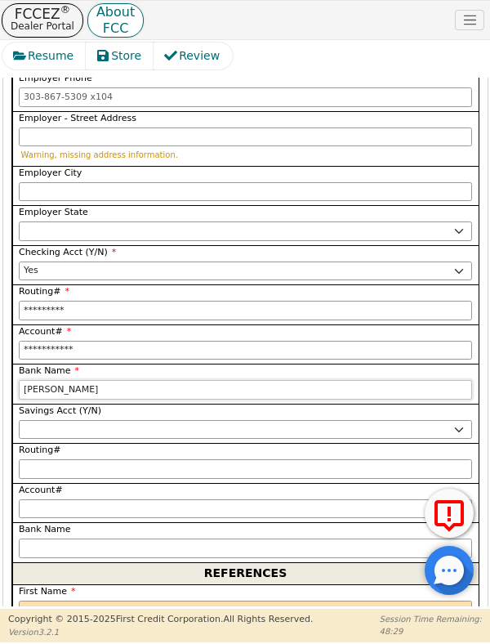
type input "Hunt"
type input "Hunti"
type input "Huntin"
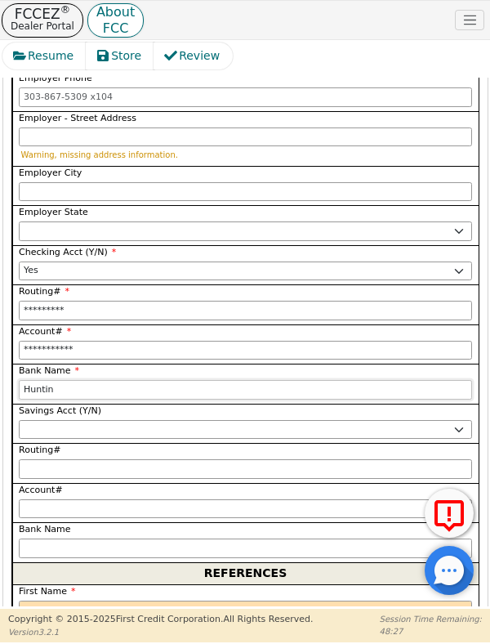
type input "Hunting"
type input "Huntingt"
type input "Huntingto"
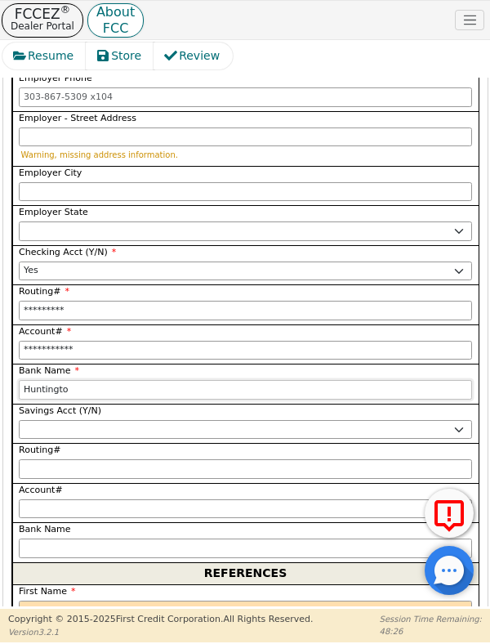
type input "Huntingto"
type input "Huntington"
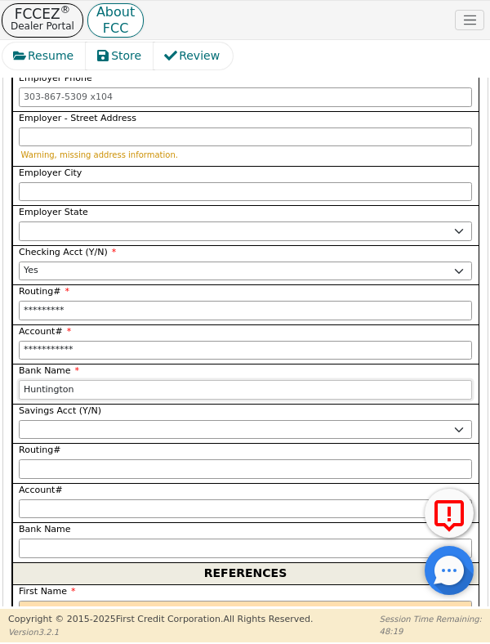
type input "Huntington B"
type input "Huntington Ba"
type input "Huntington Ban"
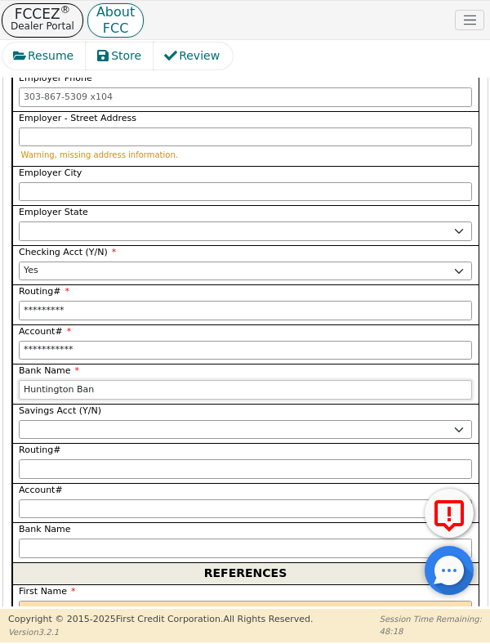
type input "Huntington Ban"
type input "Huntington Bank"
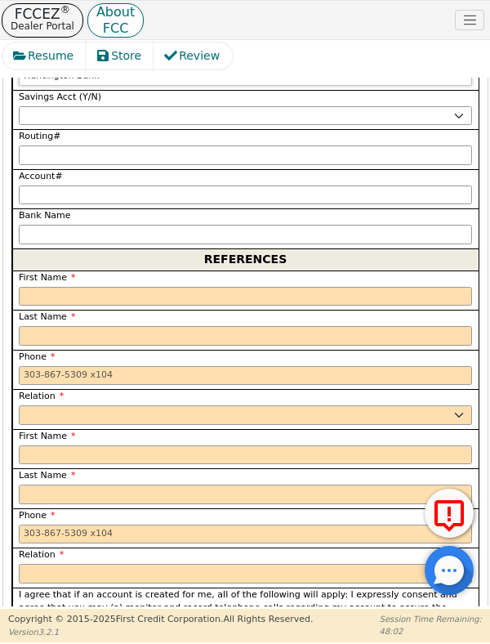
scroll to position [3521, 0]
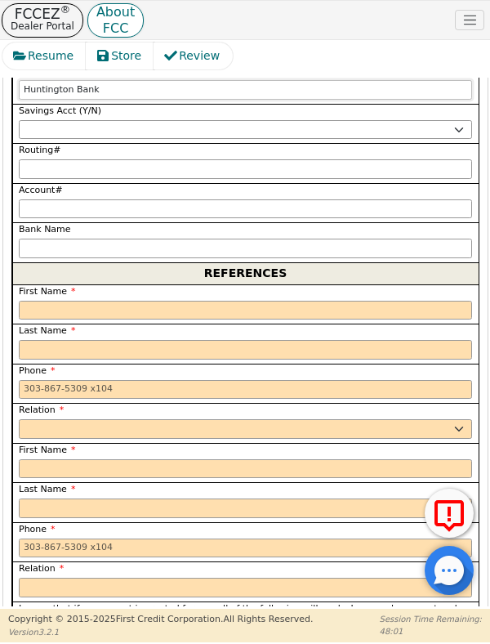
type input "Huntington Bank"
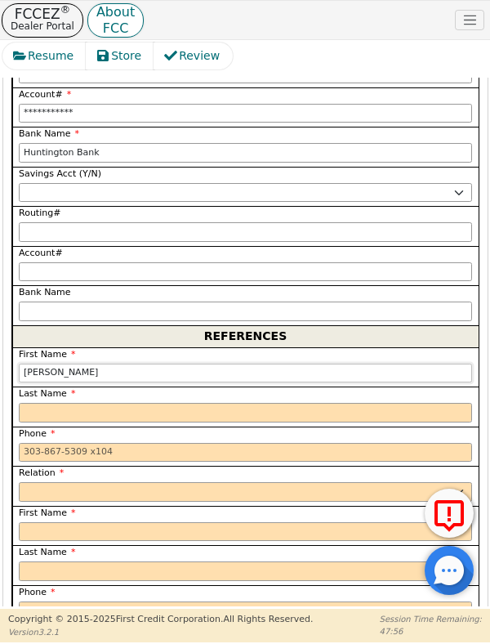
type input "[PERSON_NAME]"
click at [68, 388] on span "Last Name" at bounding box center [47, 393] width 56 height 11
click at [78, 403] on input "text" at bounding box center [246, 413] width 454 height 20
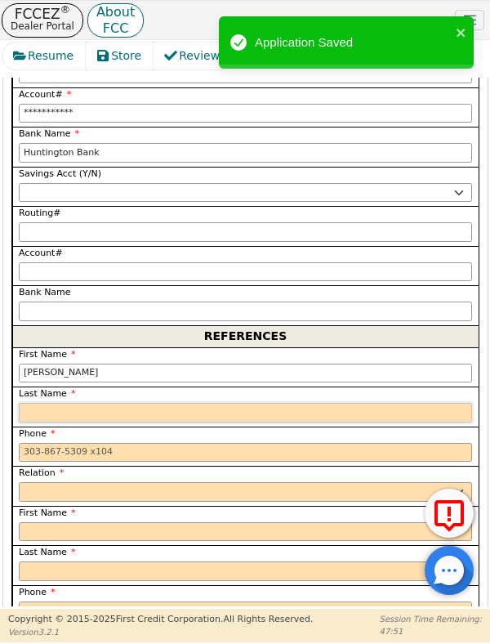
click at [55, 403] on input "text" at bounding box center [246, 413] width 454 height 20
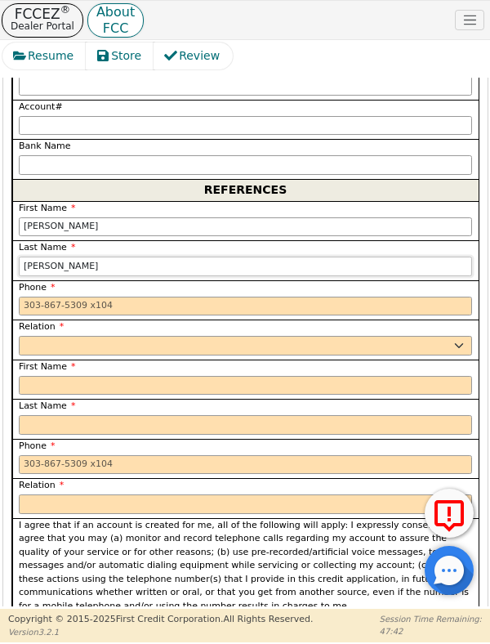
scroll to position [3606, 0]
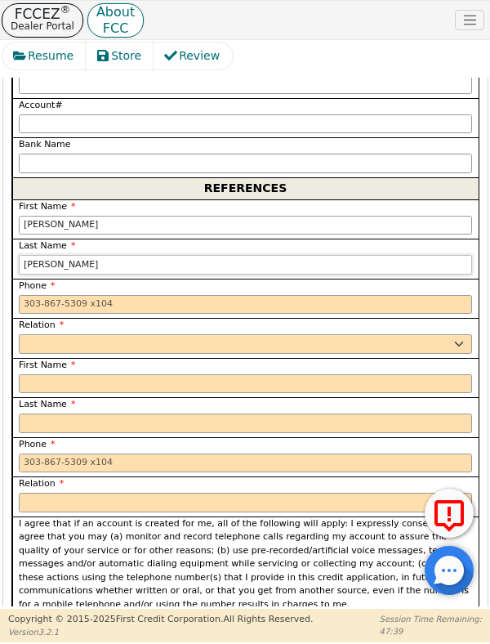
type input "[PERSON_NAME]"
click at [34, 295] on input "tel" at bounding box center [246, 305] width 454 height 20
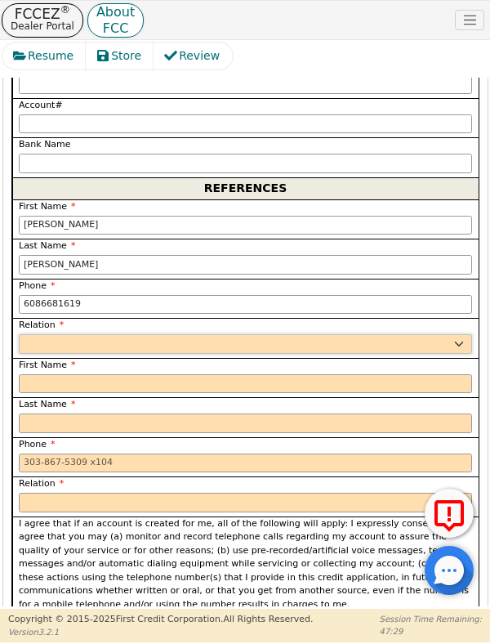
click at [452, 334] on select "FATHER MOTHER SISTER BROTHER DAUGHTER SON CO-WORKER NEIGHBOR FRIEND COUSIN G-MO…" at bounding box center [246, 344] width 454 height 20
type input "608-668-1619"
select select "FRIEND"
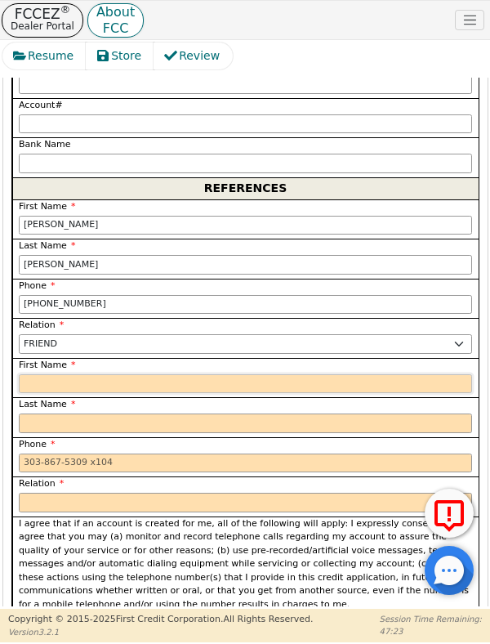
click at [64, 374] on input "text" at bounding box center [246, 384] width 454 height 20
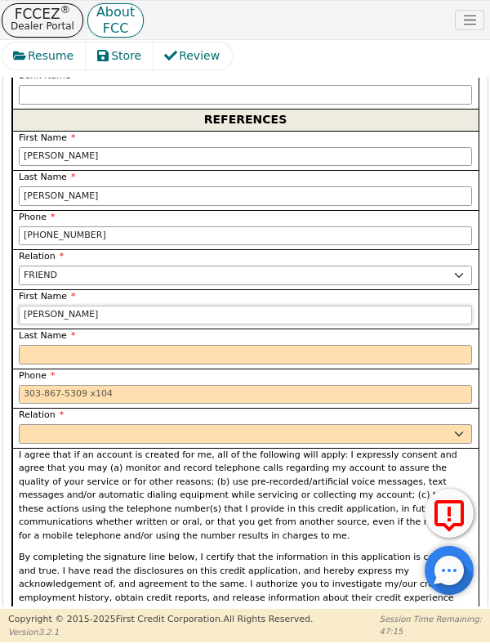
scroll to position [3677, 0]
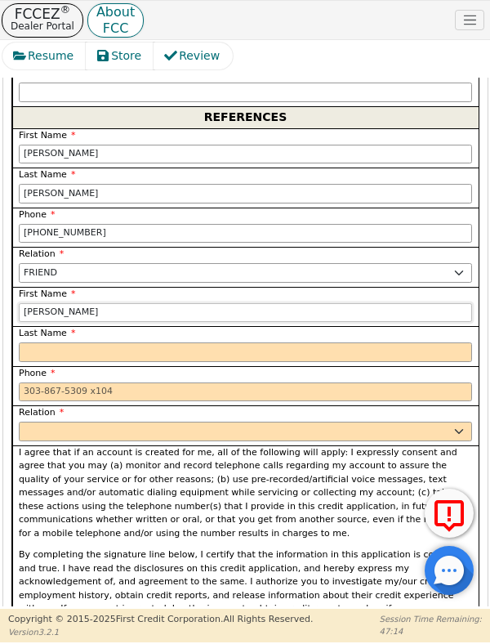
type input "[PERSON_NAME]"
click at [52, 342] on input "text" at bounding box center [246, 352] width 454 height 20
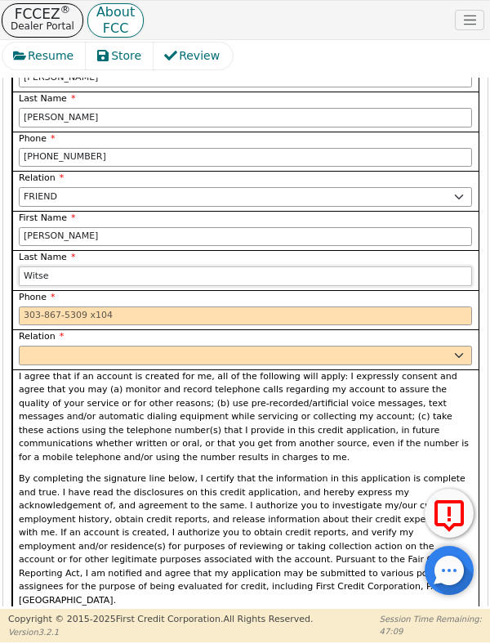
scroll to position [3754, 0]
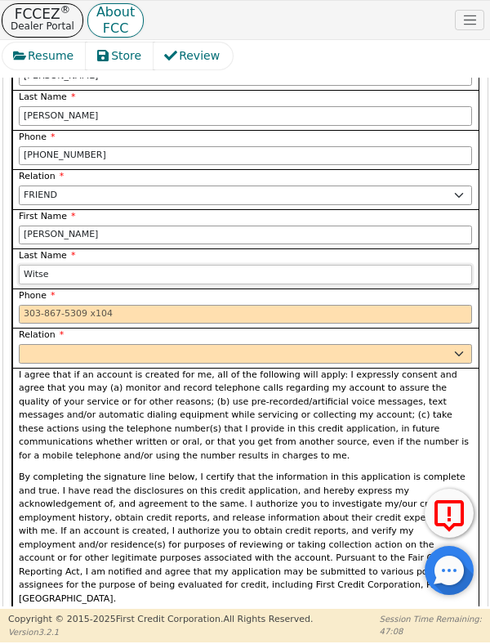
type input "Witse"
click at [63, 305] on input "tel" at bounding box center [246, 315] width 454 height 20
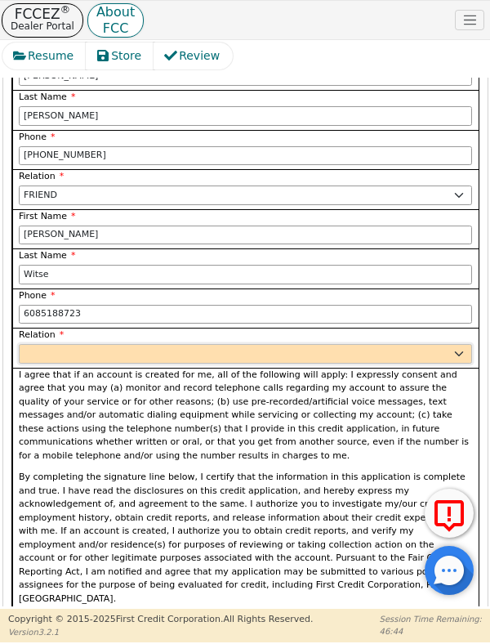
click at [454, 344] on select "FATHER MOTHER SISTER BROTHER DAUGHTER SON CO-WORKER NEIGHBOR FRIEND COUSIN G-MO…" at bounding box center [246, 354] width 454 height 20
type input "608-518-8723"
select select "SISTER"
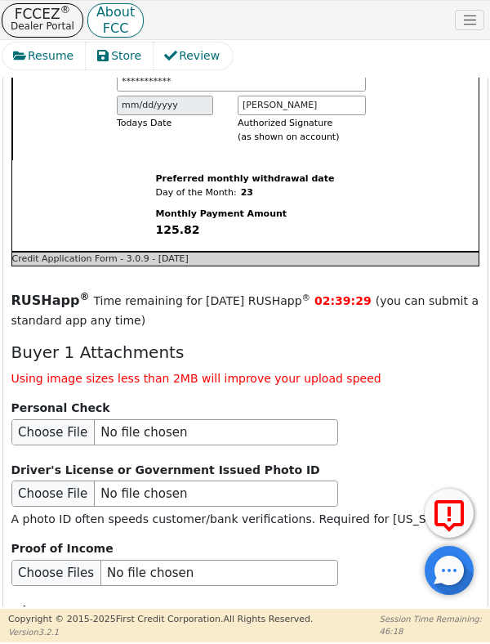
scroll to position [4737, 0]
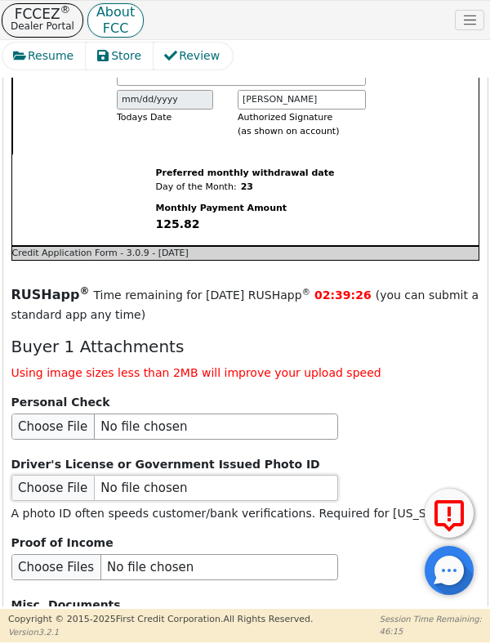
click at [51, 475] on input "file" at bounding box center [174, 488] width 327 height 26
type input "C:\fakepath\17559759343798475432393867180436.jpg"
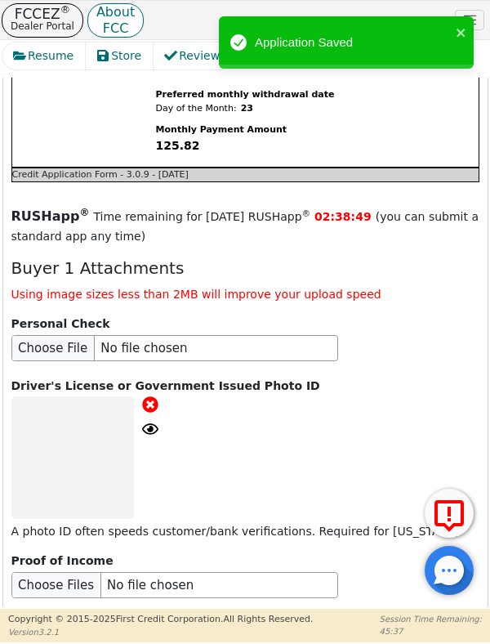
scroll to position [4834, 0]
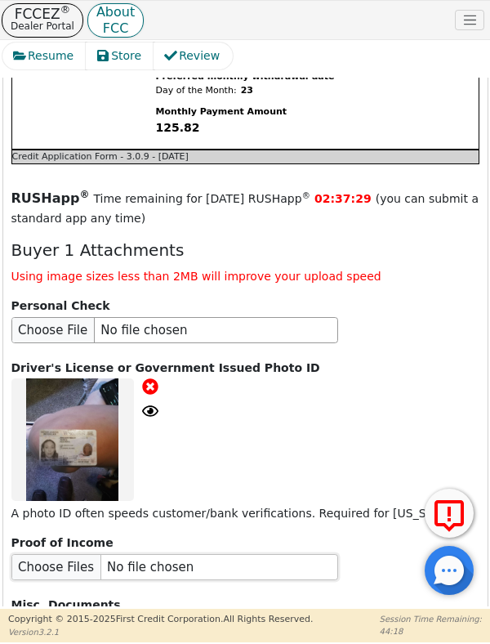
click at [47, 554] on input "file" at bounding box center [174, 567] width 327 height 26
type input "C:\fakepath\17559760506651660802916867487248.jpg"
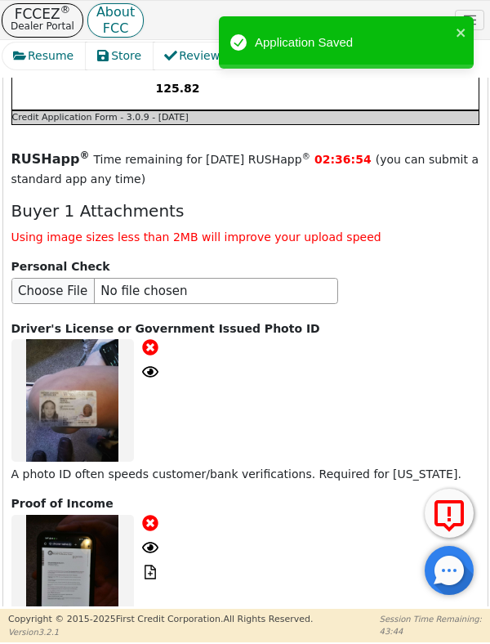
scroll to position [4930, 0]
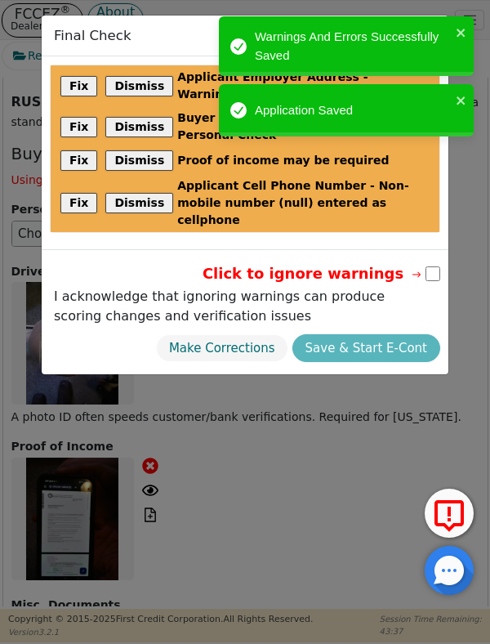
click at [437, 266] on input "checkbox" at bounding box center [433, 273] width 15 height 15
checkbox input "true"
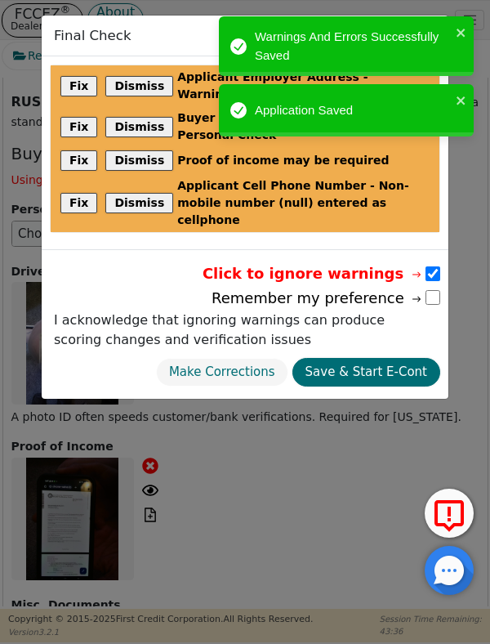
click at [383, 358] on button "Save & Start E-Cont" at bounding box center [367, 372] width 148 height 29
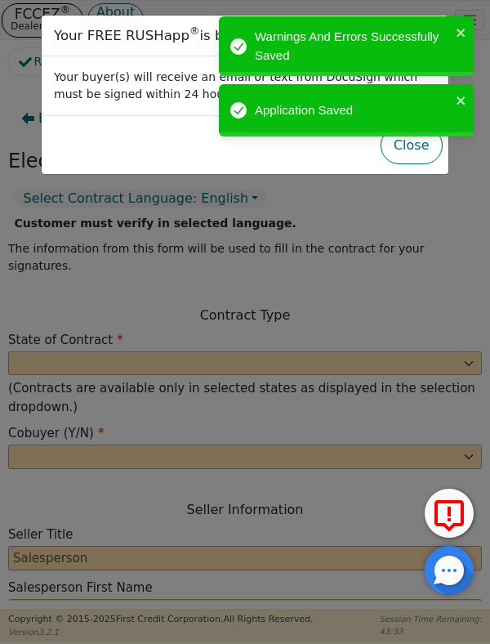
select select "n"
type input "Owner"
type input "Jerrod"
type input "Escritt"
type input "ALLERGY FREE AIR"
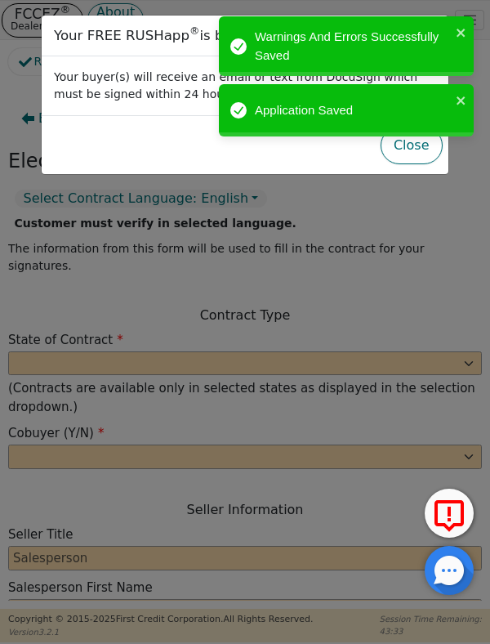
type input "519 HILL ST"
type input "SPARTA"
select select "WI"
type input "54656"
type input "[PERSON_NAME]"
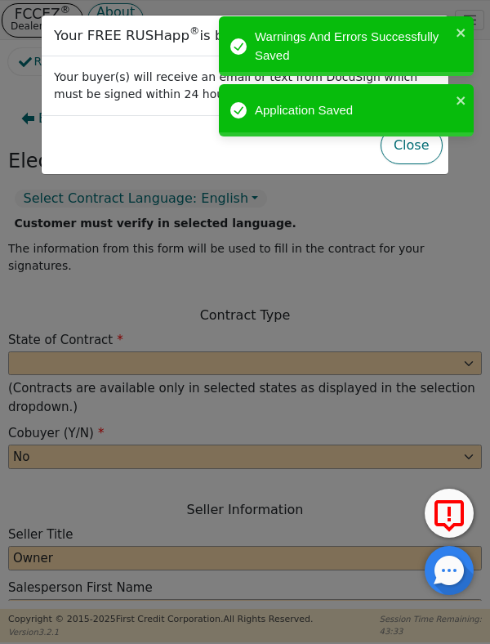
type input "Zierfus"
type input "zierfush8@gmail.com"
type input "1900 7th St S Apt 207"
type input "La Crosse"
select select "WI"
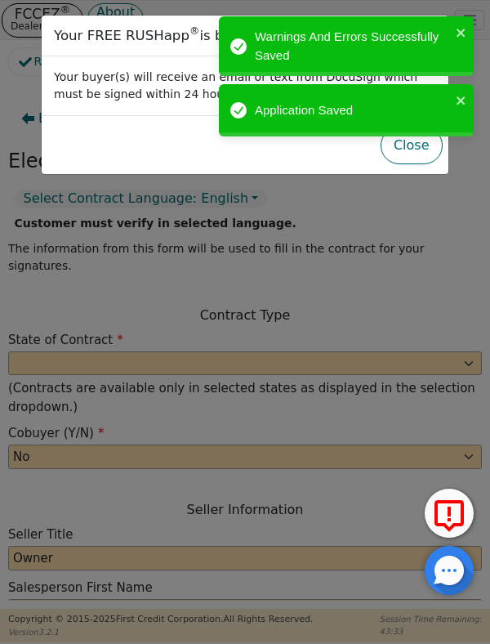
type input "54601"
type input "2025-08-23"
type input "21.99"
type input "2025-09-23"
type input "36"
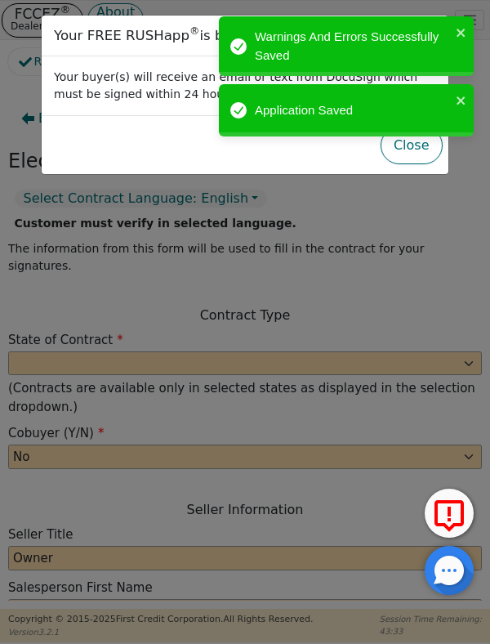
type input "0"
type input "3295.00"
type input "181.00"
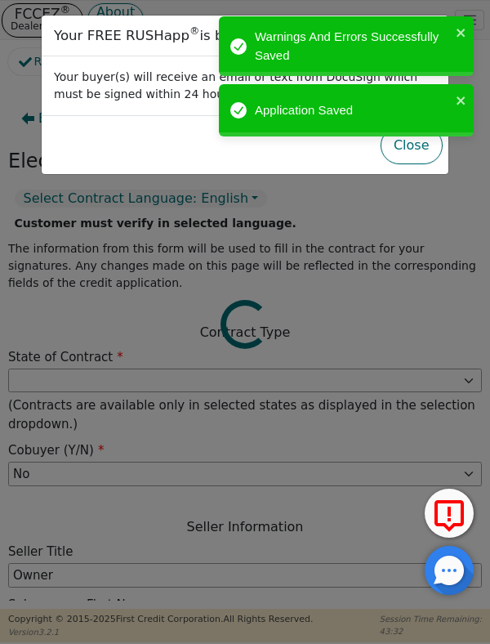
type input "3114.00"
select select "WI"
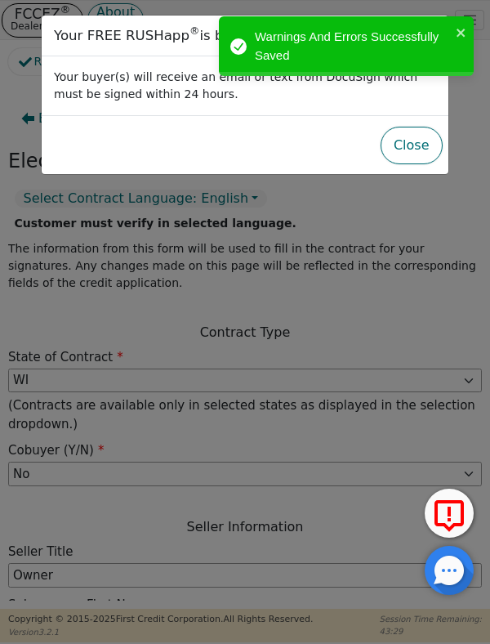
click at [414, 148] on button "Close" at bounding box center [412, 146] width 62 height 38
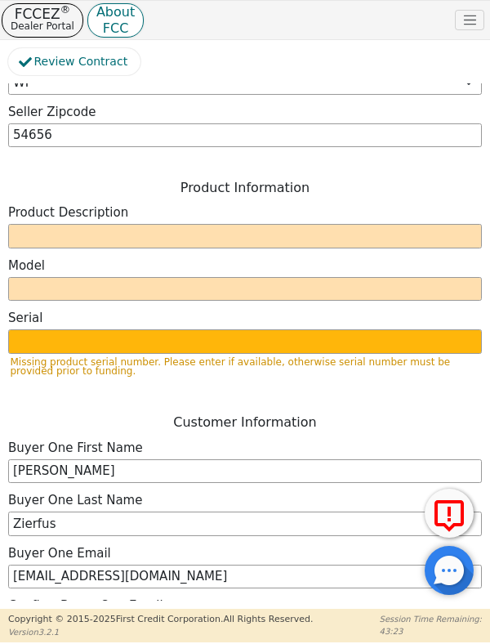
scroll to position [803, 0]
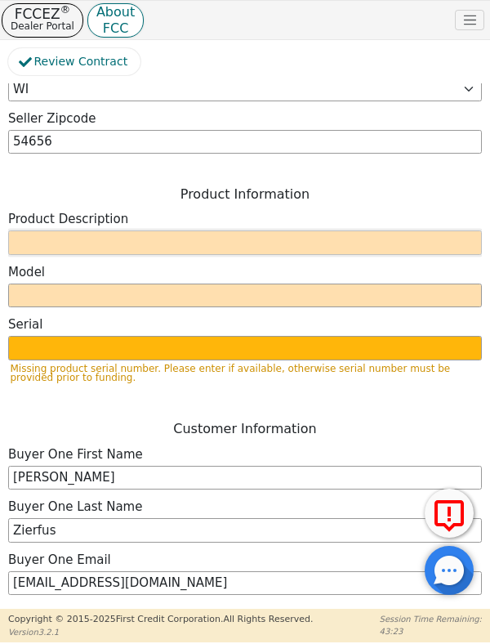
click at [29, 230] on input "text" at bounding box center [245, 242] width 474 height 25
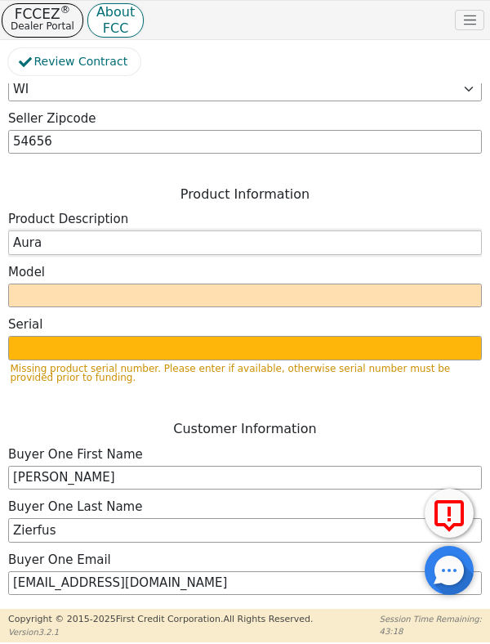
type input "Aura"
click at [186, 284] on input "text" at bounding box center [245, 296] width 474 height 25
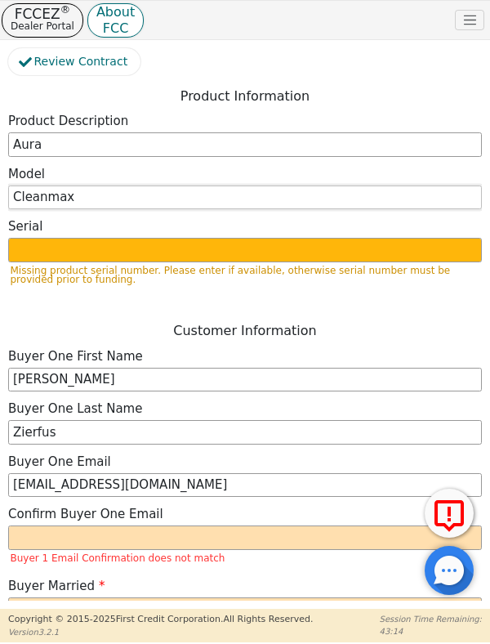
scroll to position [901, 0]
type input "Cleanmax"
click at [231, 238] on input "text" at bounding box center [245, 250] width 474 height 25
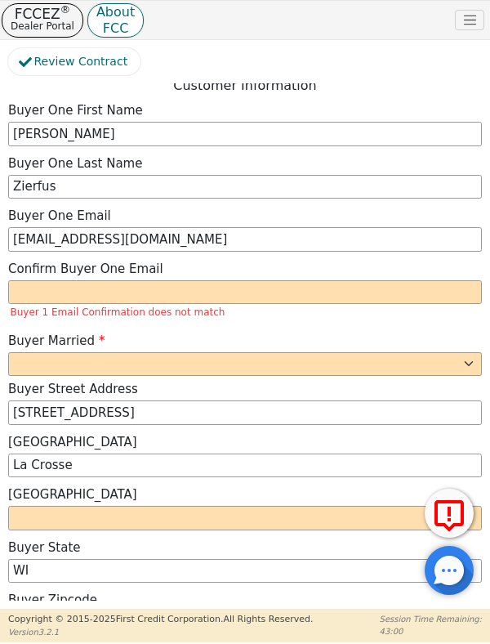
scroll to position [1135, 0]
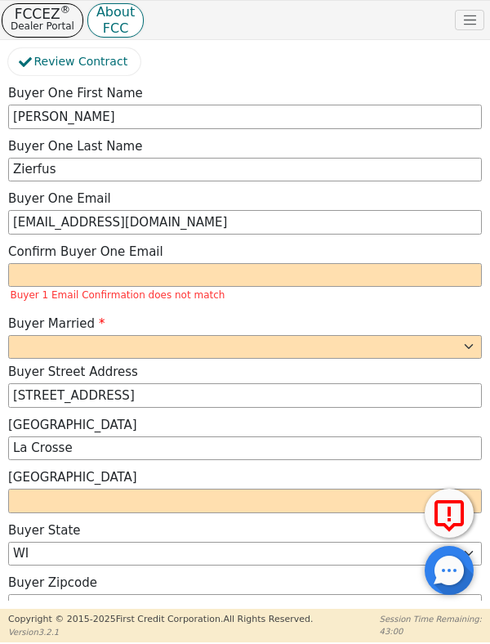
type input "5764-001558"
click at [24, 263] on input "email" at bounding box center [245, 275] width 474 height 25
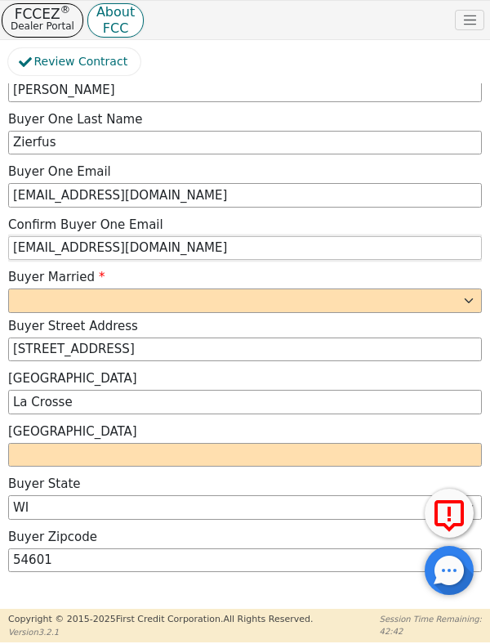
scroll to position [1178, 0]
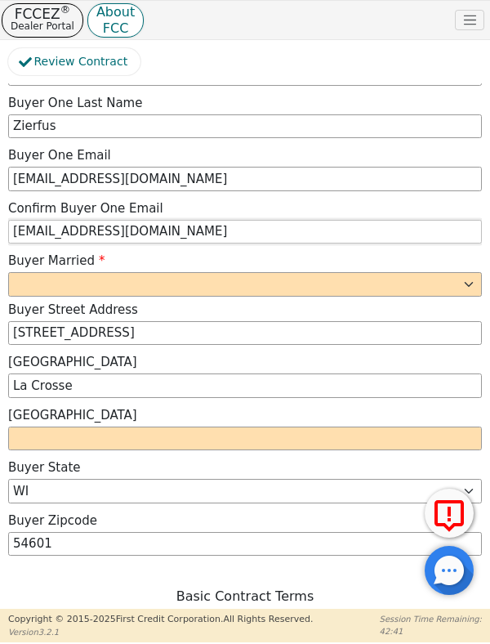
type input "zierfush8@gmail.com"
click at [32, 272] on select "Yes No" at bounding box center [245, 284] width 474 height 25
select select "No"
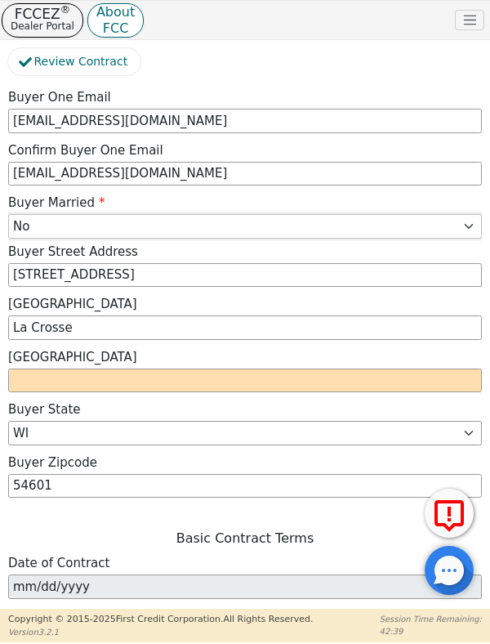
scroll to position [1251, 0]
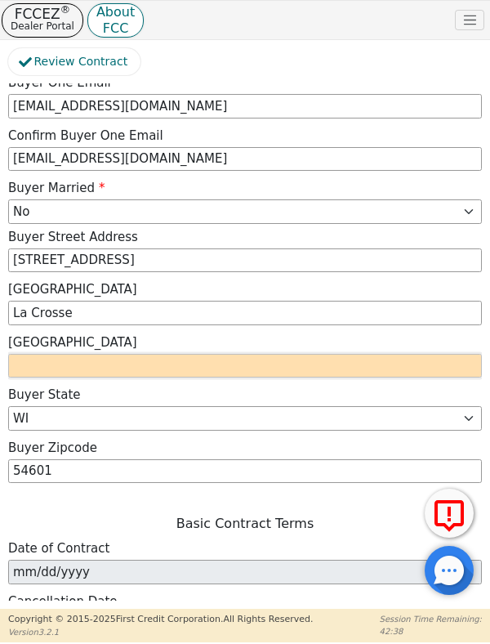
click at [31, 354] on input "text" at bounding box center [245, 366] width 474 height 25
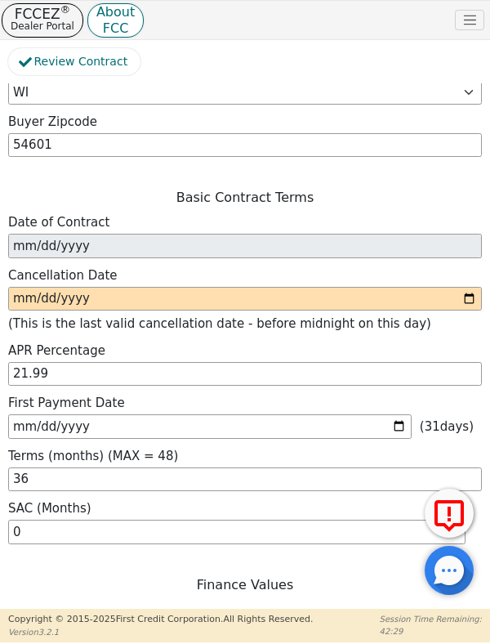
scroll to position [1613, 0]
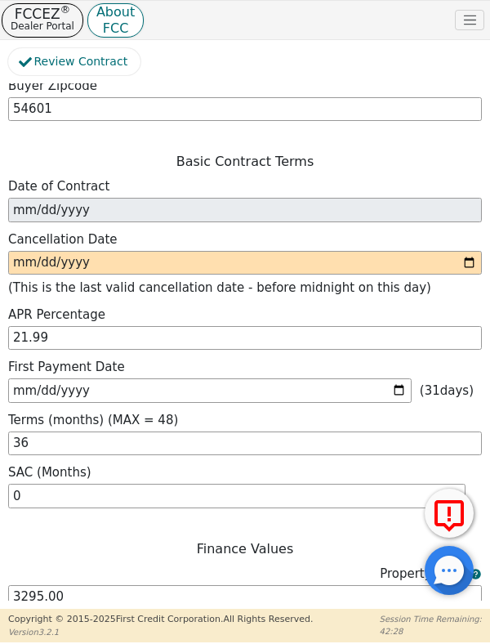
type input "Lacrosse"
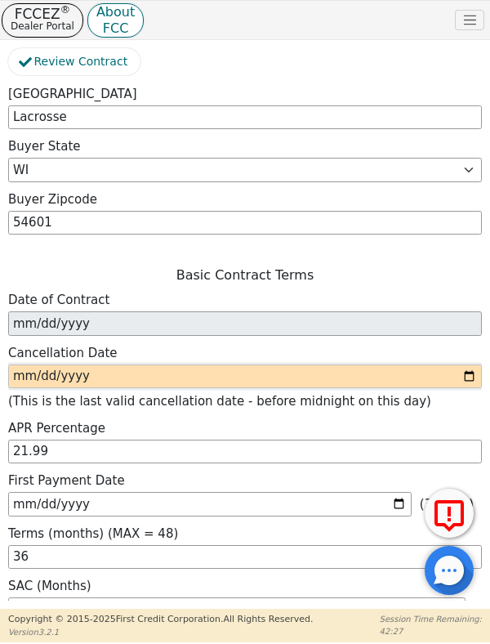
click at [169, 364] on input "date" at bounding box center [245, 376] width 474 height 25
type input "2025-08-27"
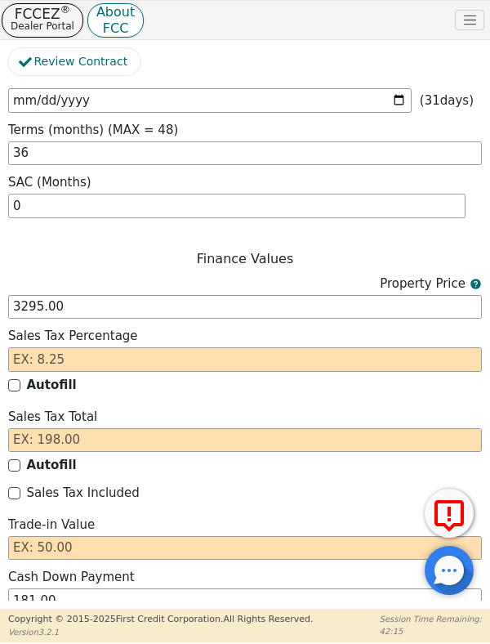
scroll to position [1908, 0]
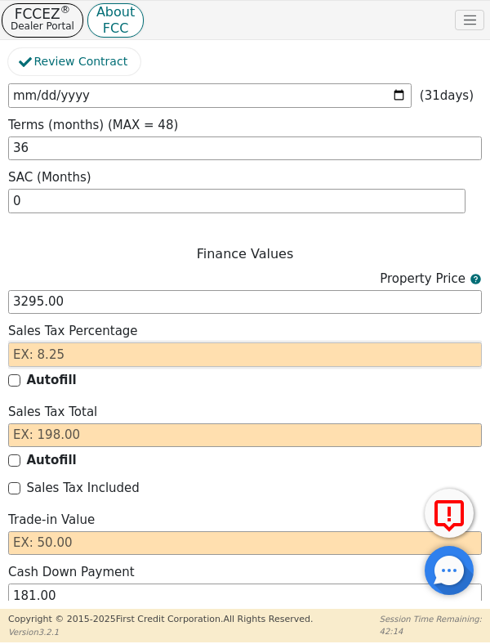
click at [74, 342] on input "text" at bounding box center [245, 354] width 474 height 25
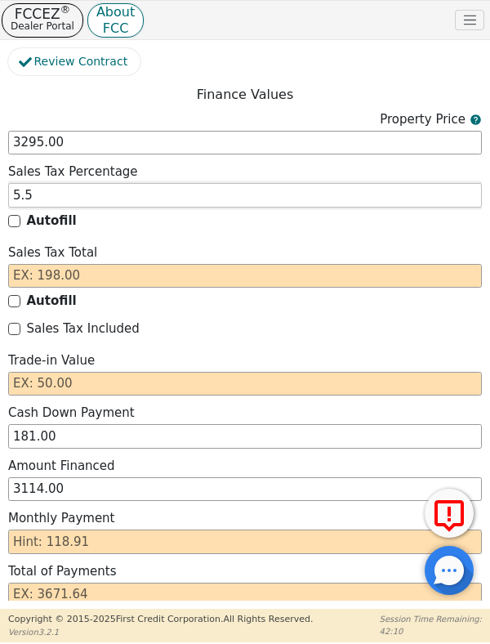
scroll to position [2072, 0]
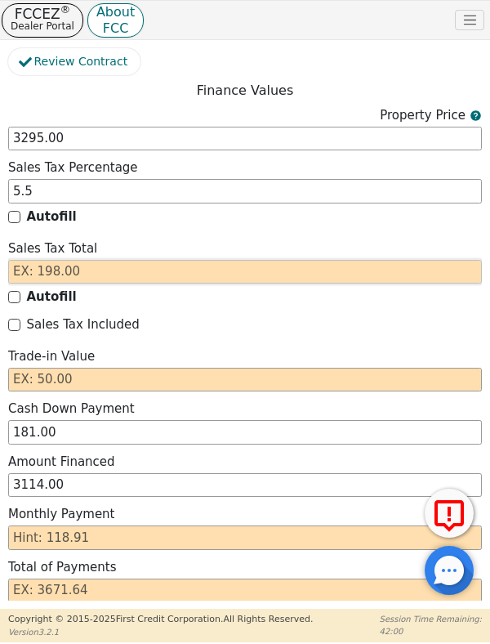
click at [32, 260] on input "text" at bounding box center [245, 272] width 474 height 25
type input "5.50"
type input "1"
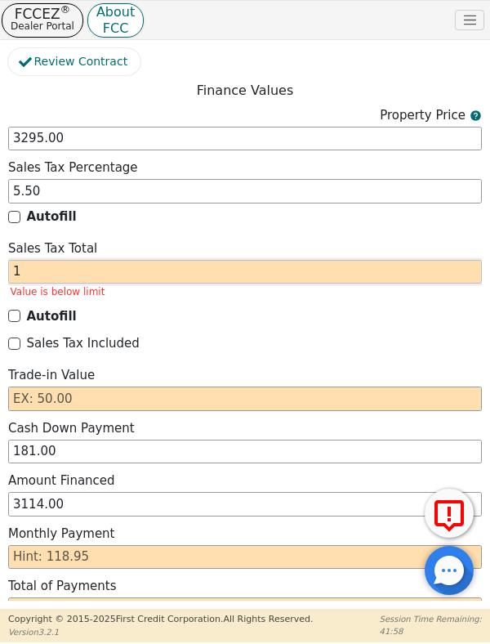
type input "3115.00"
type input "181"
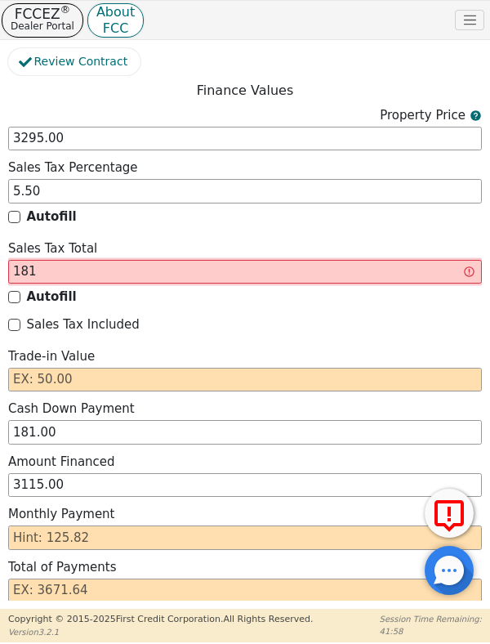
type input "3295.00"
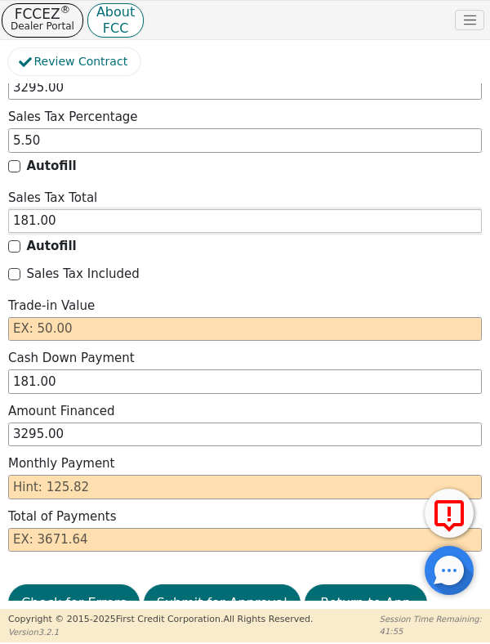
scroll to position [2135, 0]
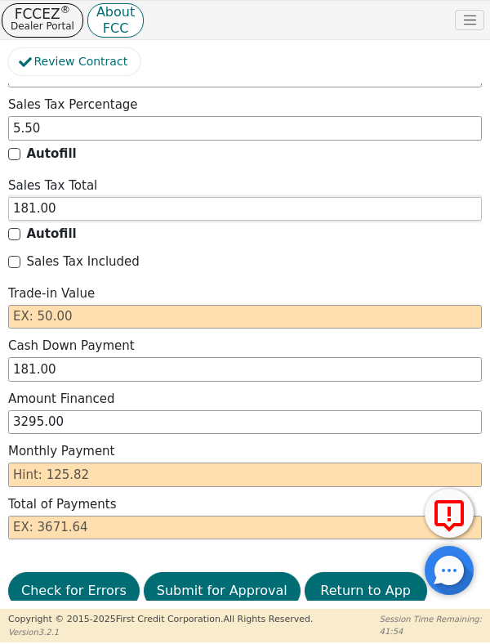
type input "181.00"
click at [34, 305] on input "text" at bounding box center [245, 317] width 474 height 25
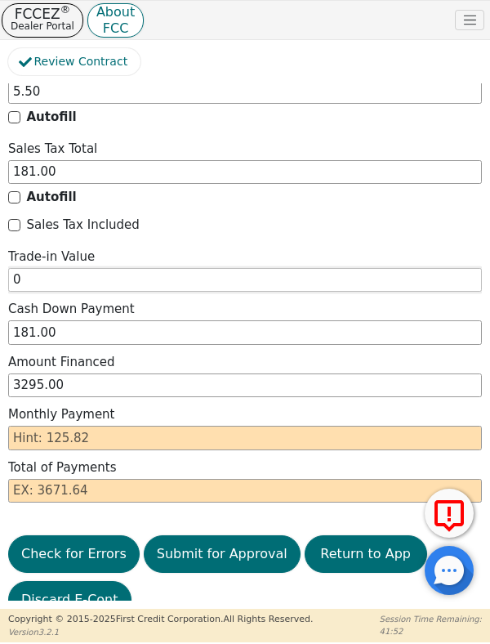
scroll to position [2180, 0]
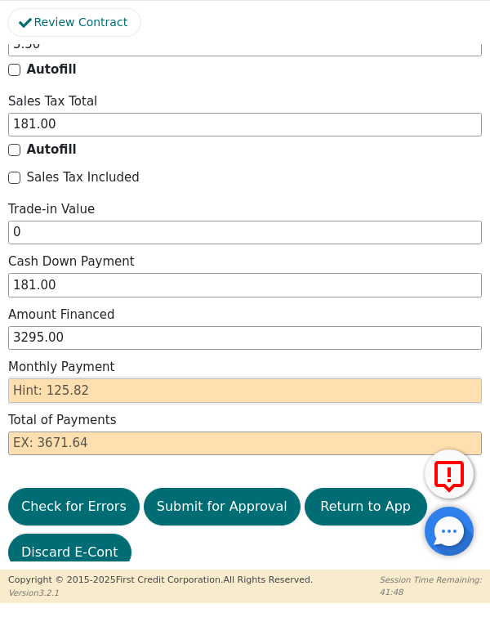
click at [37, 418] on input "text" at bounding box center [245, 430] width 474 height 25
type input "0.00"
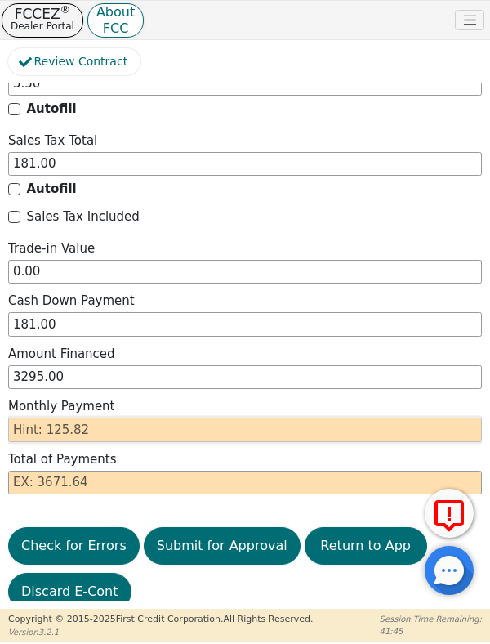
type input "1"
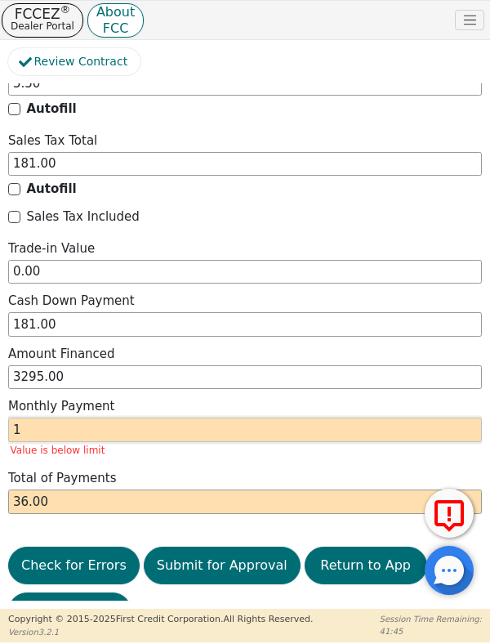
type input "36.00"
type input "125"
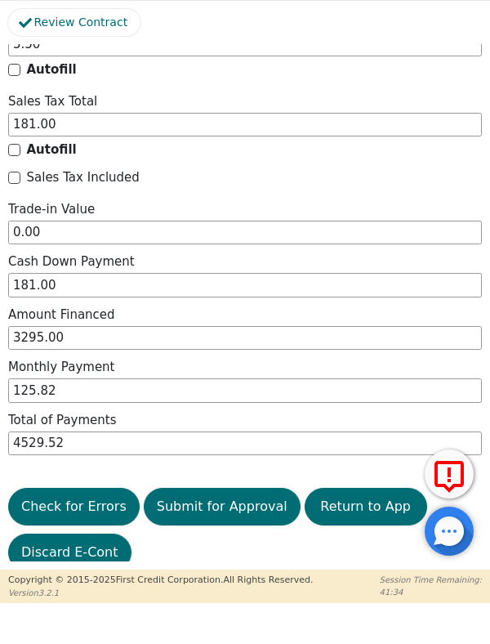
click at [194, 527] on button "Submit for Approval" at bounding box center [222, 546] width 157 height 38
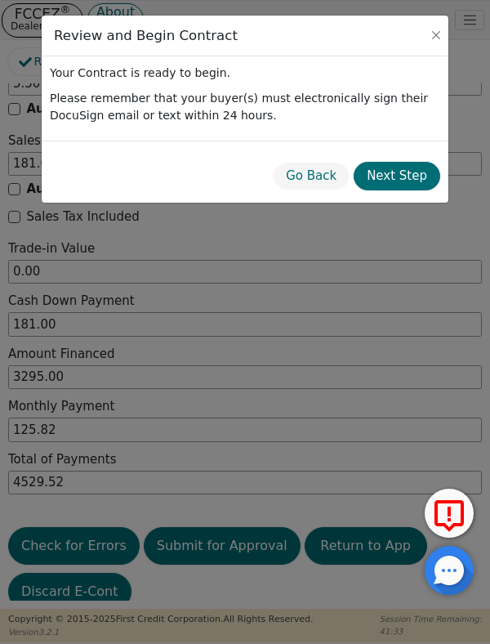
click at [417, 171] on button "Next Step" at bounding box center [397, 176] width 87 height 29
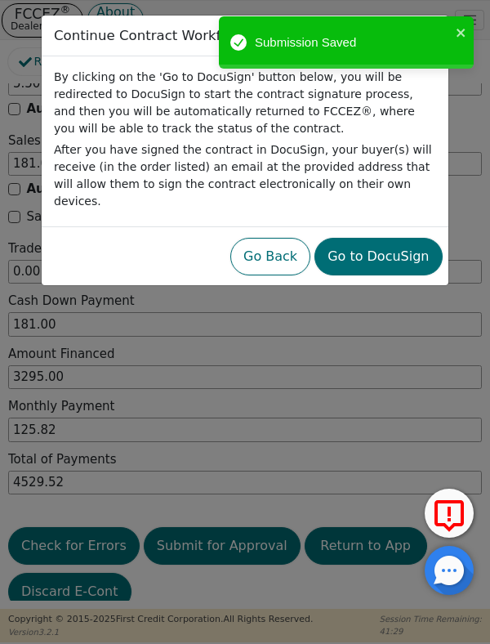
click at [387, 244] on button "Go to DocuSign" at bounding box center [378, 257] width 127 height 38
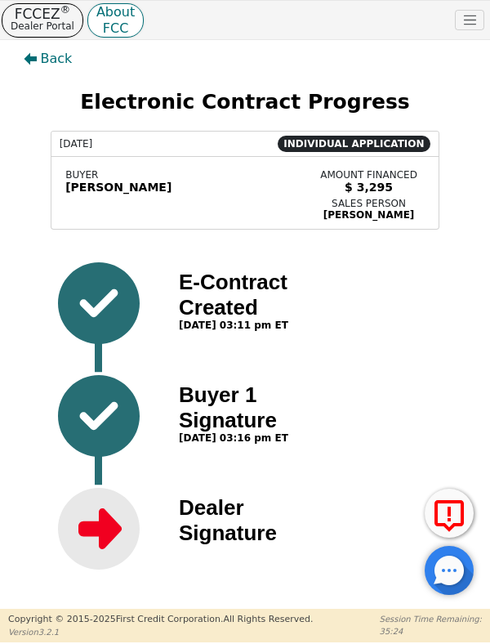
click at [134, 543] on img at bounding box center [99, 529] width 82 height 82
click at [230, 529] on div "Dealer Signature" at bounding box center [248, 515] width 139 height 40
click at [53, 69] on button "Back" at bounding box center [48, 59] width 75 height 38
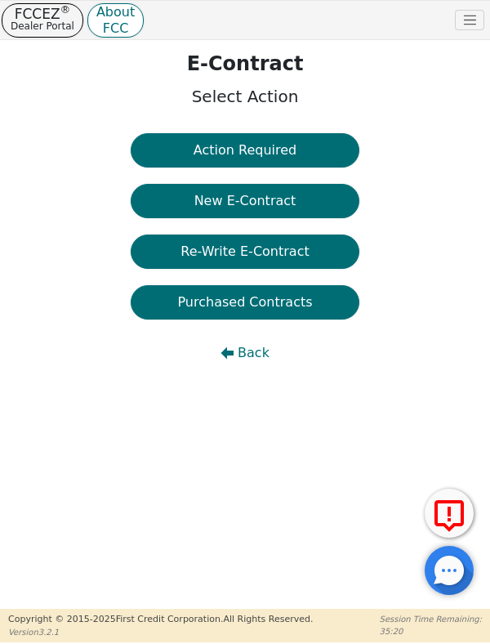
click at [246, 353] on span "Back" at bounding box center [254, 353] width 32 height 20
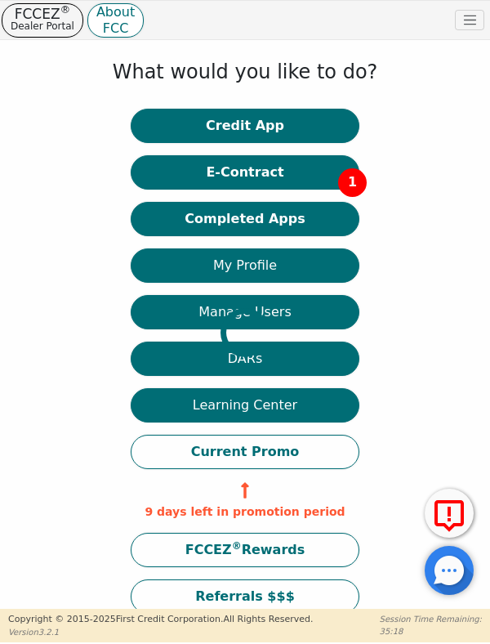
click at [294, 40] on div at bounding box center [245, 40] width 482 height 0
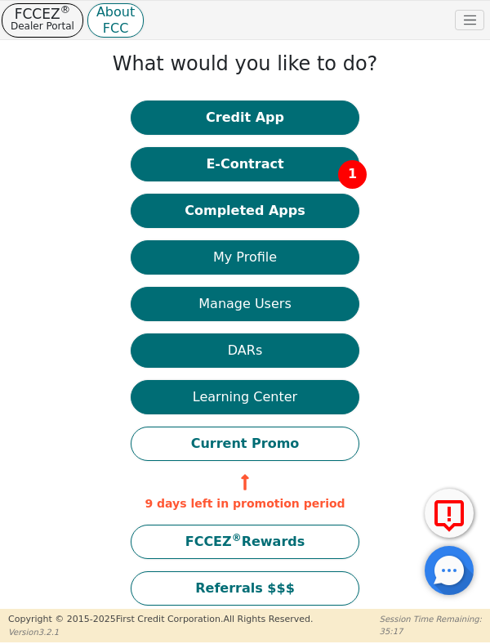
click at [293, 163] on button "E-Contract 1" at bounding box center [245, 164] width 229 height 34
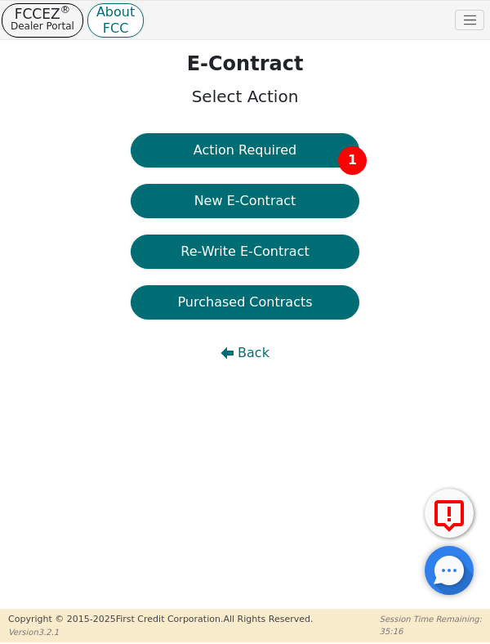
click at [321, 147] on button "Action Required 1" at bounding box center [245, 150] width 229 height 34
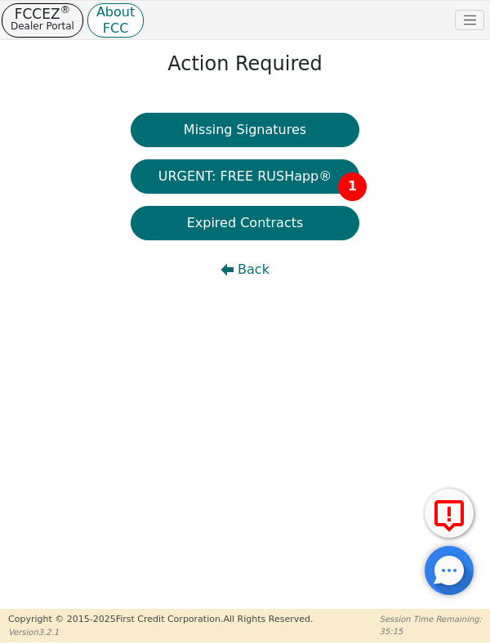
click at [298, 173] on button "URGENT: FREE RUSHapp® 1" at bounding box center [245, 176] width 229 height 34
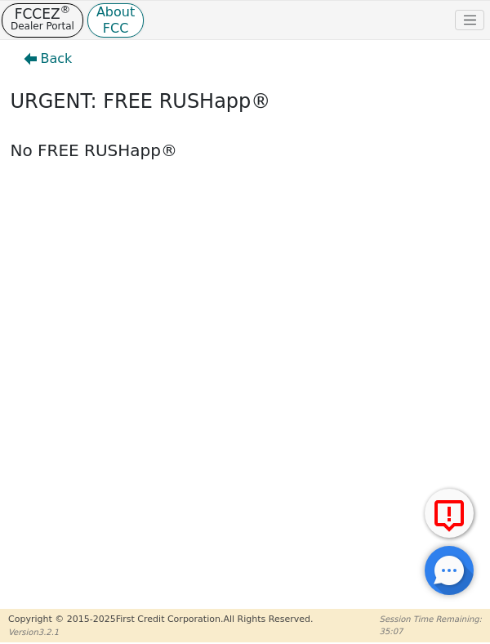
click at [47, 60] on span "Back" at bounding box center [57, 59] width 32 height 20
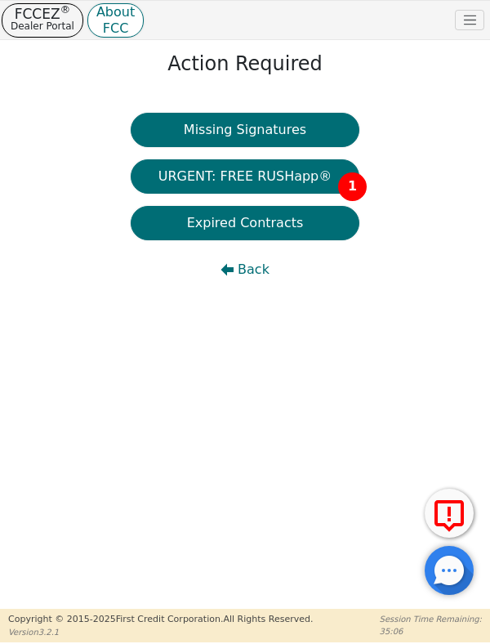
click at [305, 181] on button "URGENT: FREE RUSHapp® 1" at bounding box center [245, 176] width 229 height 34
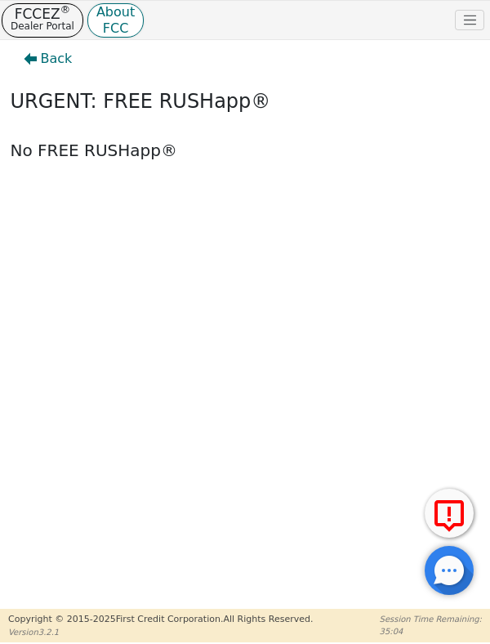
click at [50, 63] on span "Back" at bounding box center [57, 59] width 32 height 20
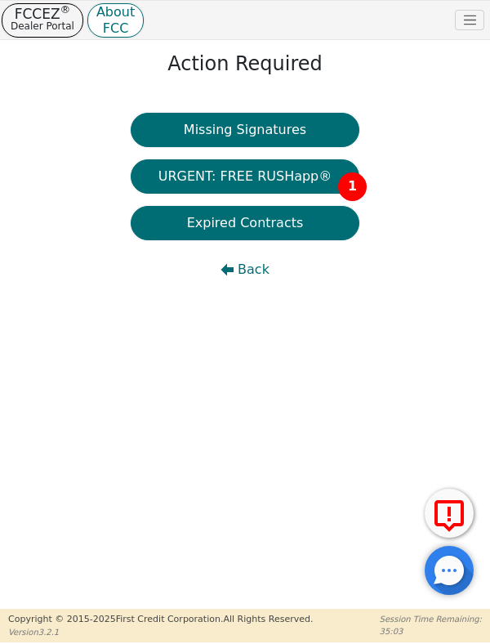
click at [245, 280] on button "Back" at bounding box center [245, 270] width 229 height 34
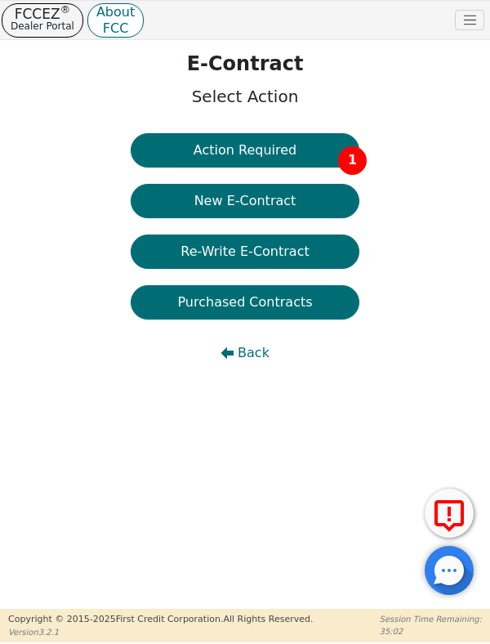
click at [288, 150] on button "Action Required 1" at bounding box center [245, 150] width 229 height 34
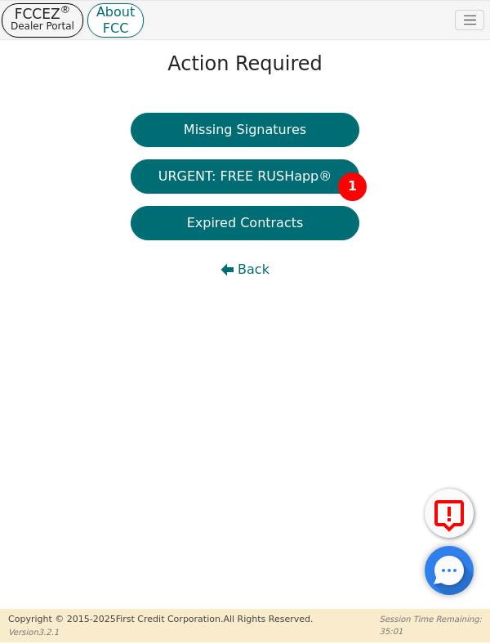
click at [314, 181] on button "URGENT: FREE RUSHapp® 1" at bounding box center [245, 176] width 229 height 34
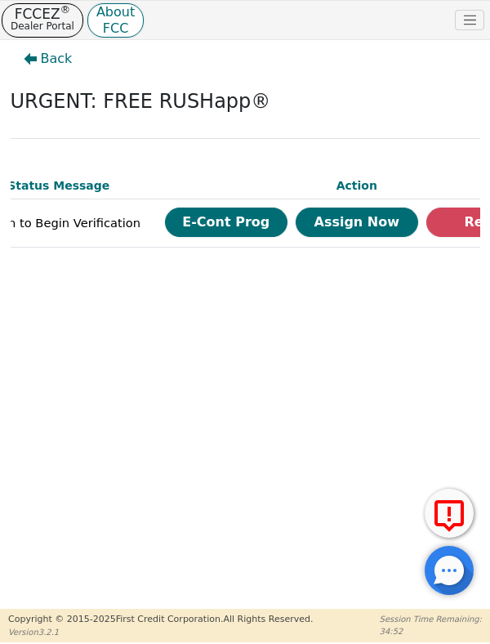
scroll to position [0, 536]
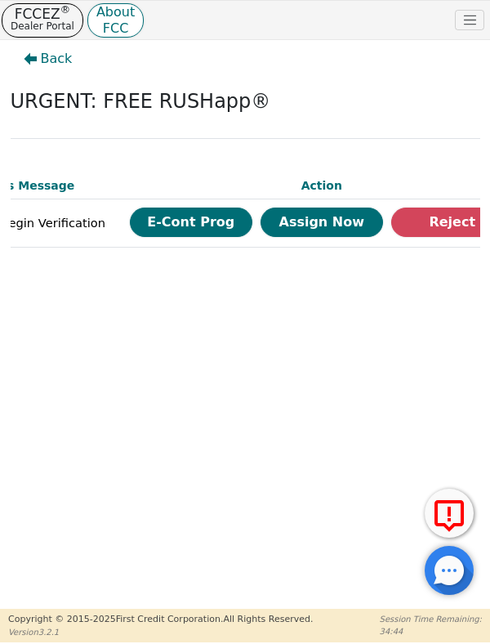
click at [283, 208] on button "Assign Now" at bounding box center [322, 222] width 123 height 29
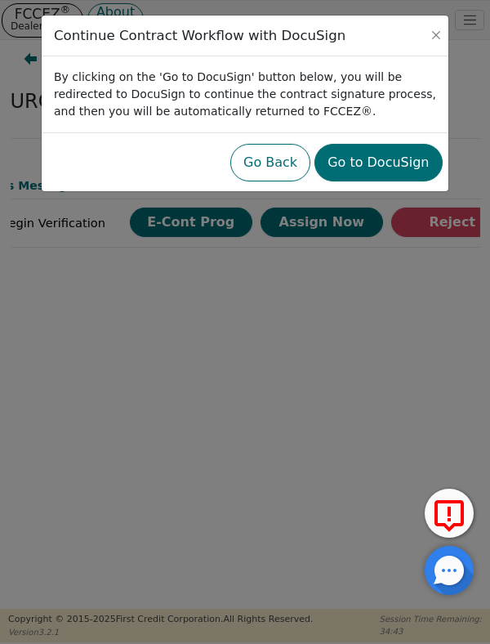
click at [391, 164] on button "Go to DocuSign" at bounding box center [378, 163] width 127 height 38
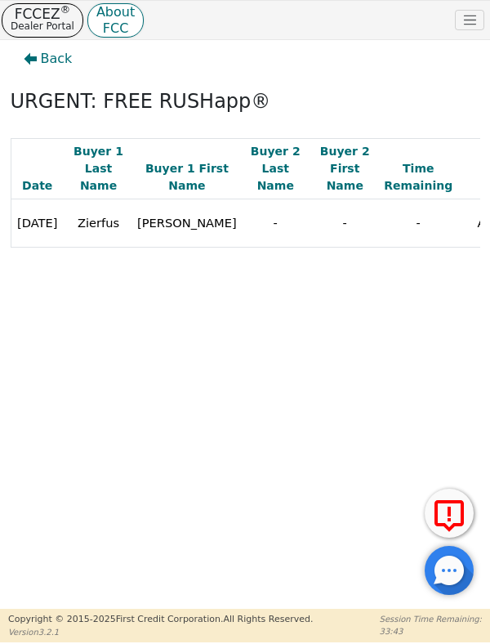
click at [50, 62] on span "Back" at bounding box center [57, 59] width 32 height 20
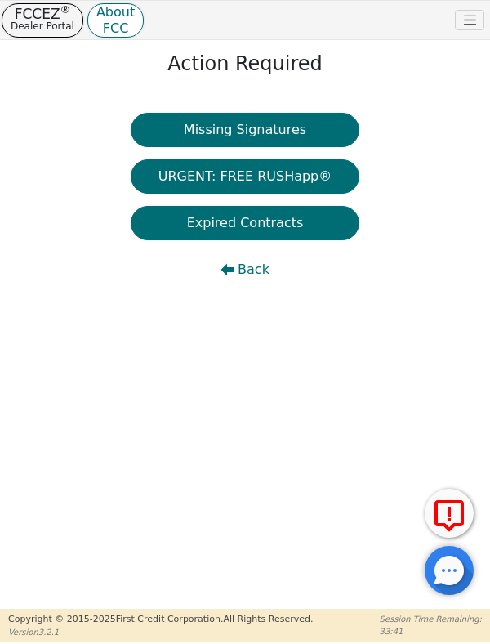
click at [238, 285] on button "Back" at bounding box center [245, 270] width 229 height 34
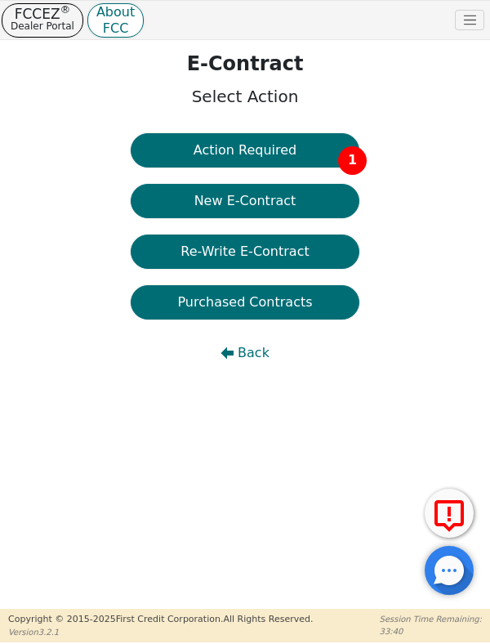
click at [256, 382] on div "Action Required 1 New E-Contract Re-Write E-Contract Purchased Contracts Back" at bounding box center [245, 257] width 229 height 249
click at [268, 153] on button "Action Required 1" at bounding box center [245, 150] width 229 height 34
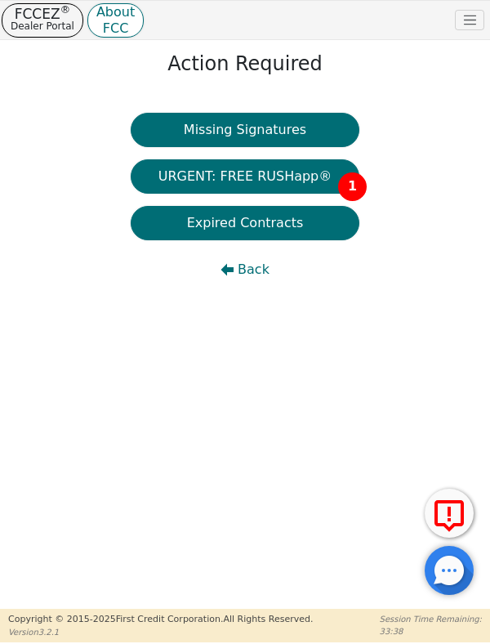
click at [304, 177] on button "URGENT: FREE RUSHapp® 1" at bounding box center [245, 176] width 229 height 34
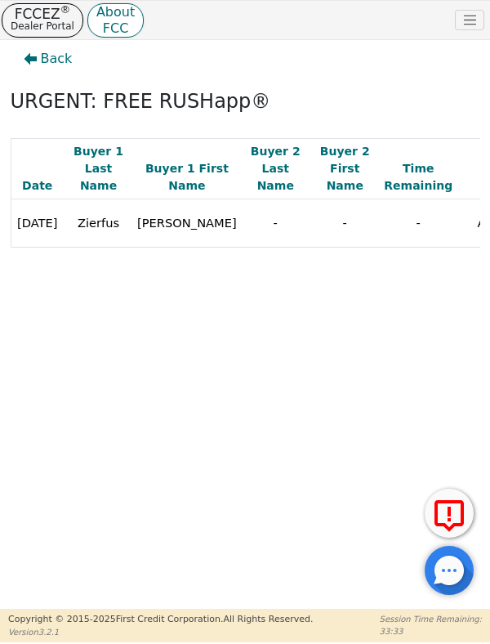
click at [42, 60] on span "Back" at bounding box center [57, 59] width 32 height 20
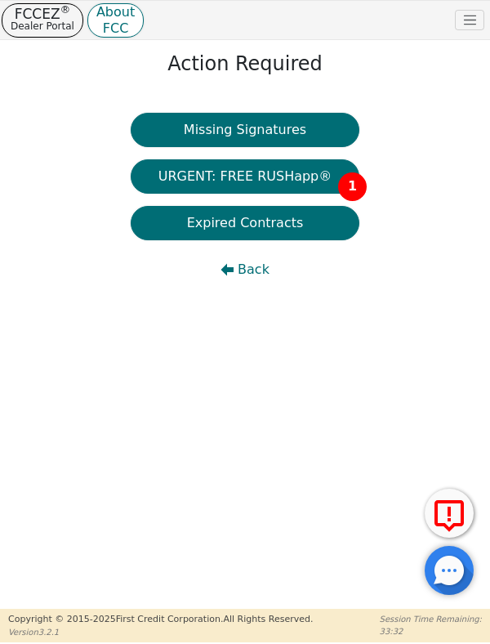
click at [244, 275] on span "Back" at bounding box center [254, 270] width 32 height 20
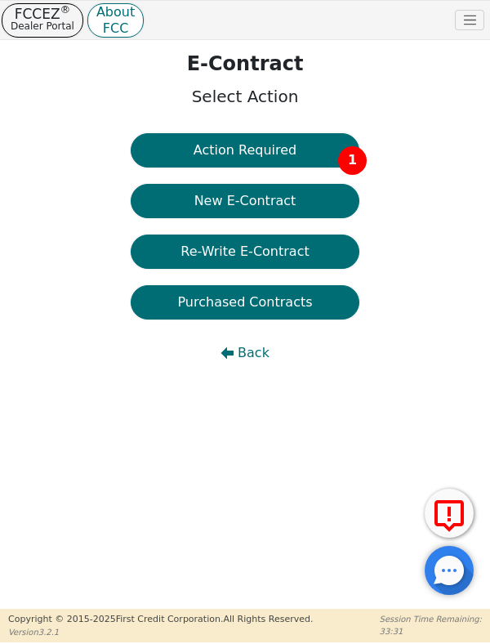
click at [251, 346] on span "Back" at bounding box center [254, 353] width 32 height 20
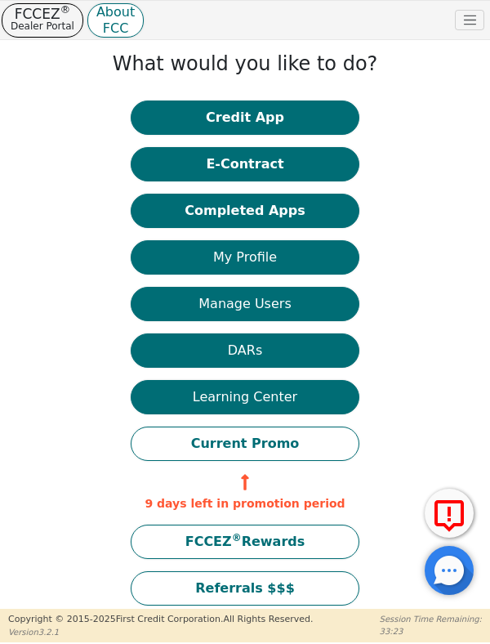
click at [277, 216] on button "Completed Apps" at bounding box center [245, 211] width 229 height 34
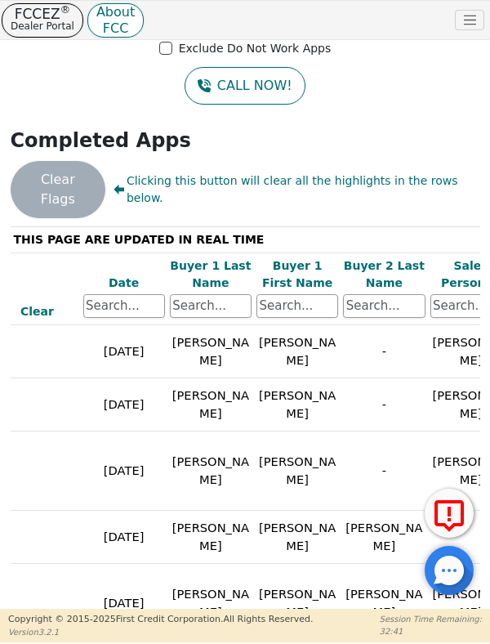
scroll to position [0, 101]
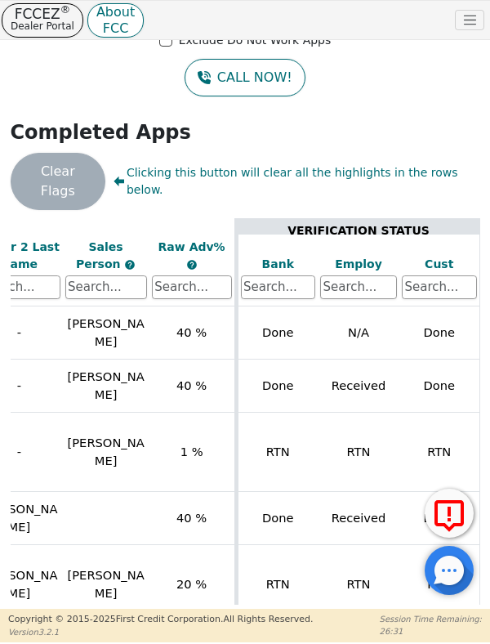
scroll to position [11, 464]
